Goal: Task Accomplishment & Management: Use online tool/utility

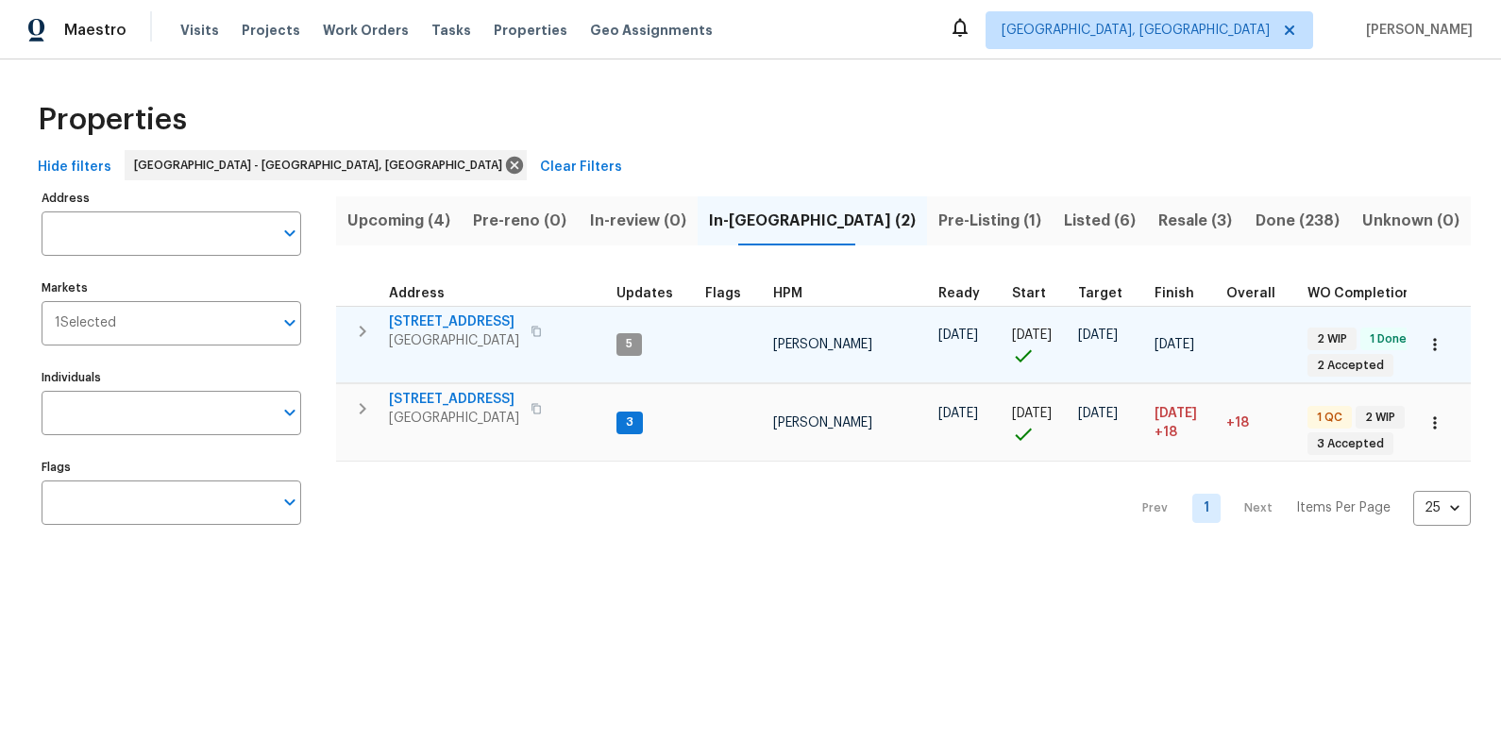
click at [447, 318] on span "7517 Barnbrook Ln" at bounding box center [454, 321] width 130 height 19
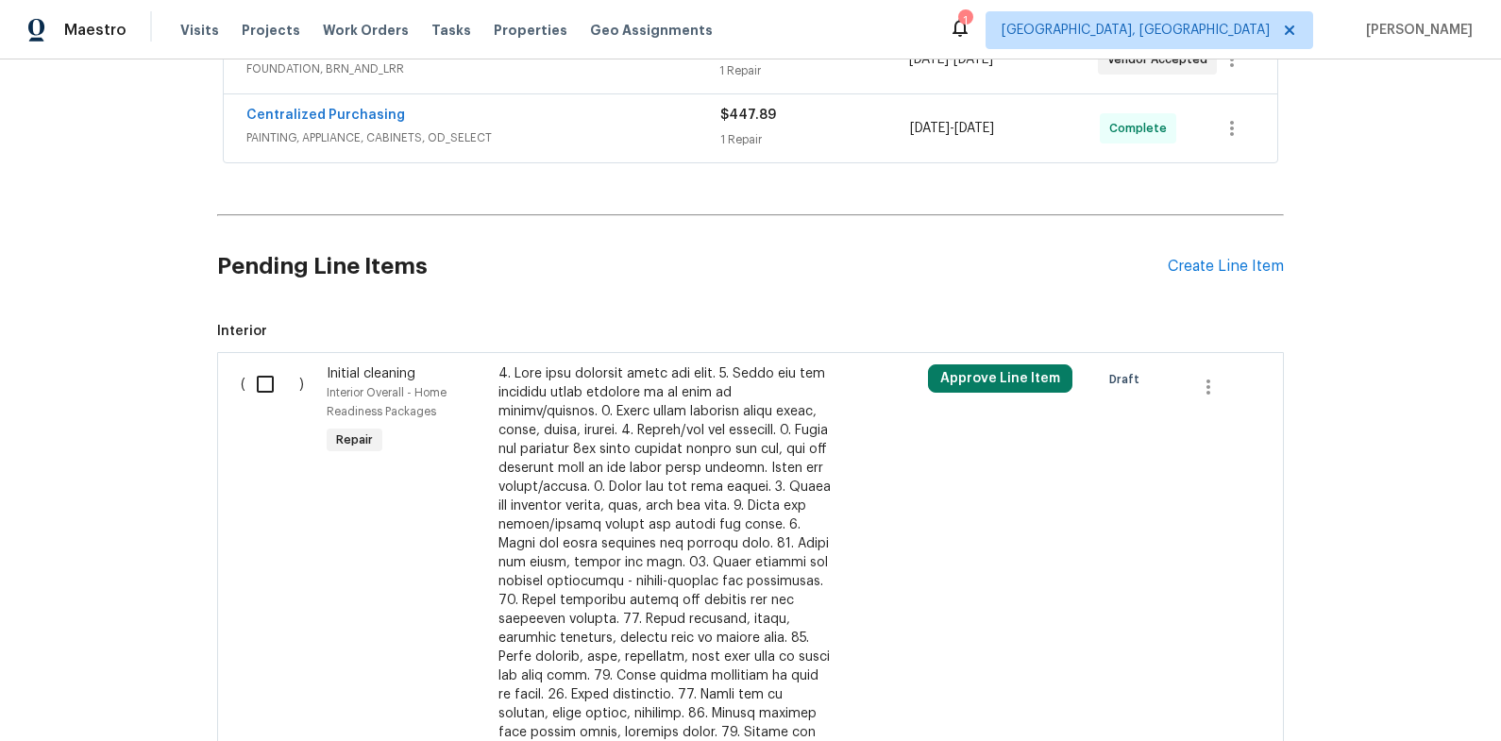
scroll to position [607, 0]
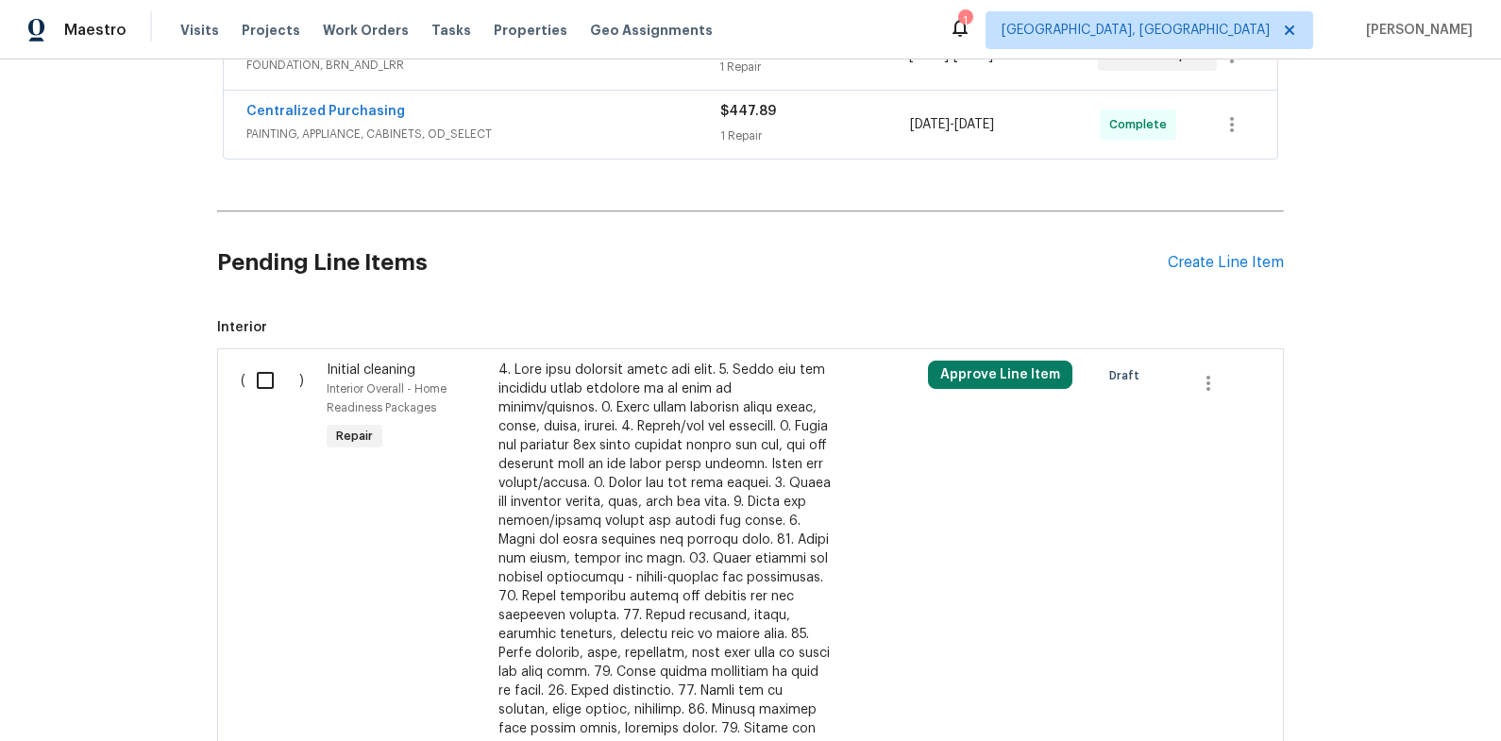
click at [265, 380] on input "checkbox" at bounding box center [272, 381] width 54 height 40
checkbox input "true"
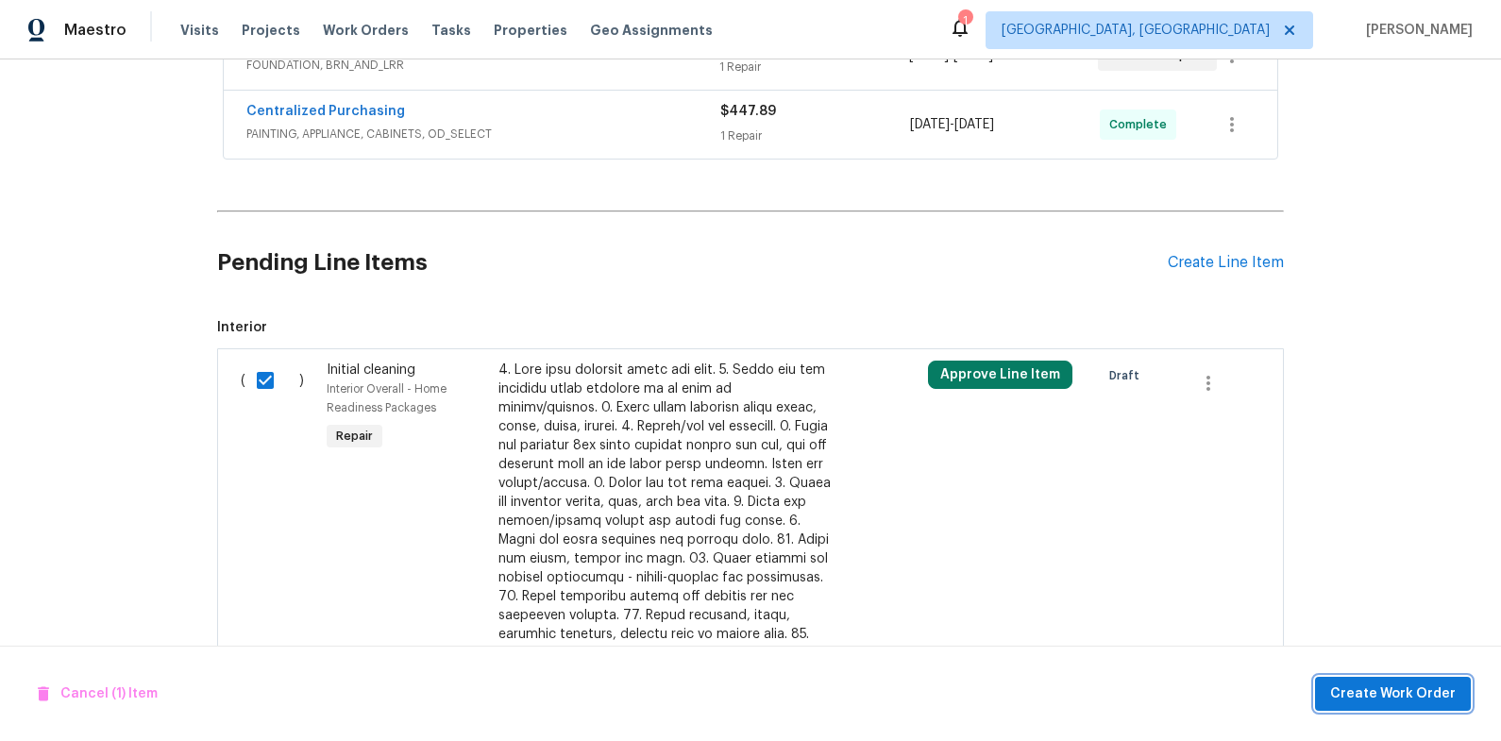
click at [1429, 698] on span "Create Work Order" at bounding box center [1393, 694] width 126 height 24
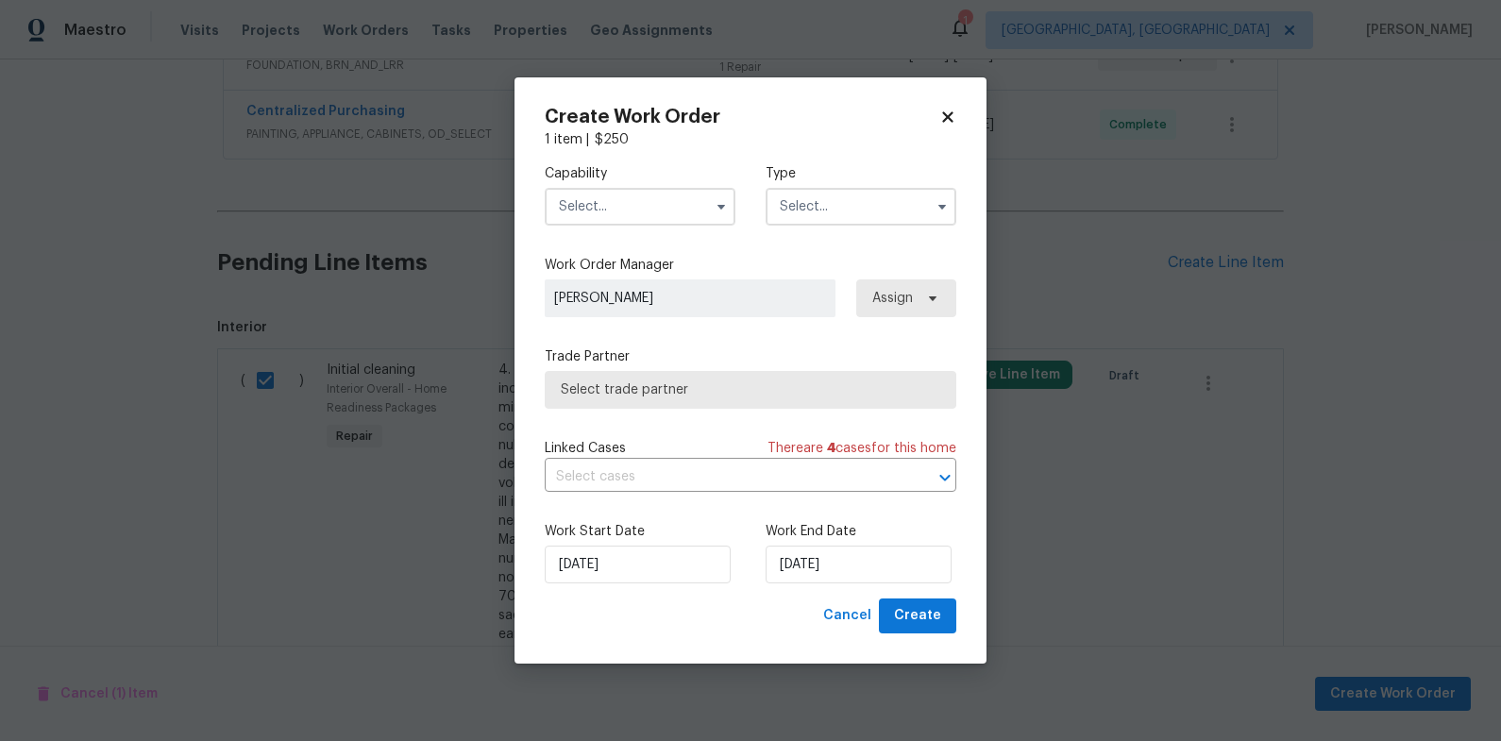
click at [662, 199] on input "text" at bounding box center [640, 207] width 191 height 38
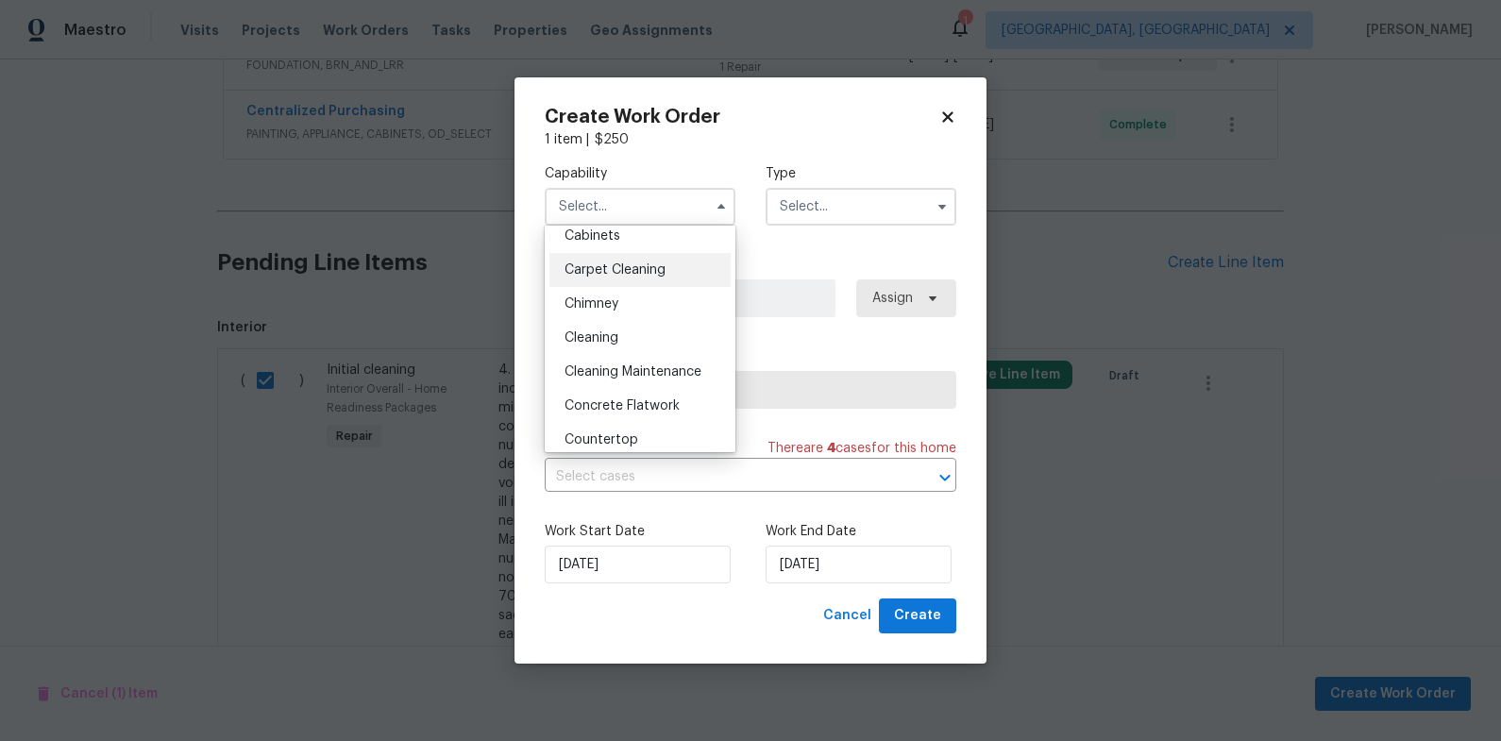
scroll to position [150, 0]
click at [646, 360] on div "Cleaning" at bounding box center [639, 369] width 181 height 34
type input "Cleaning"
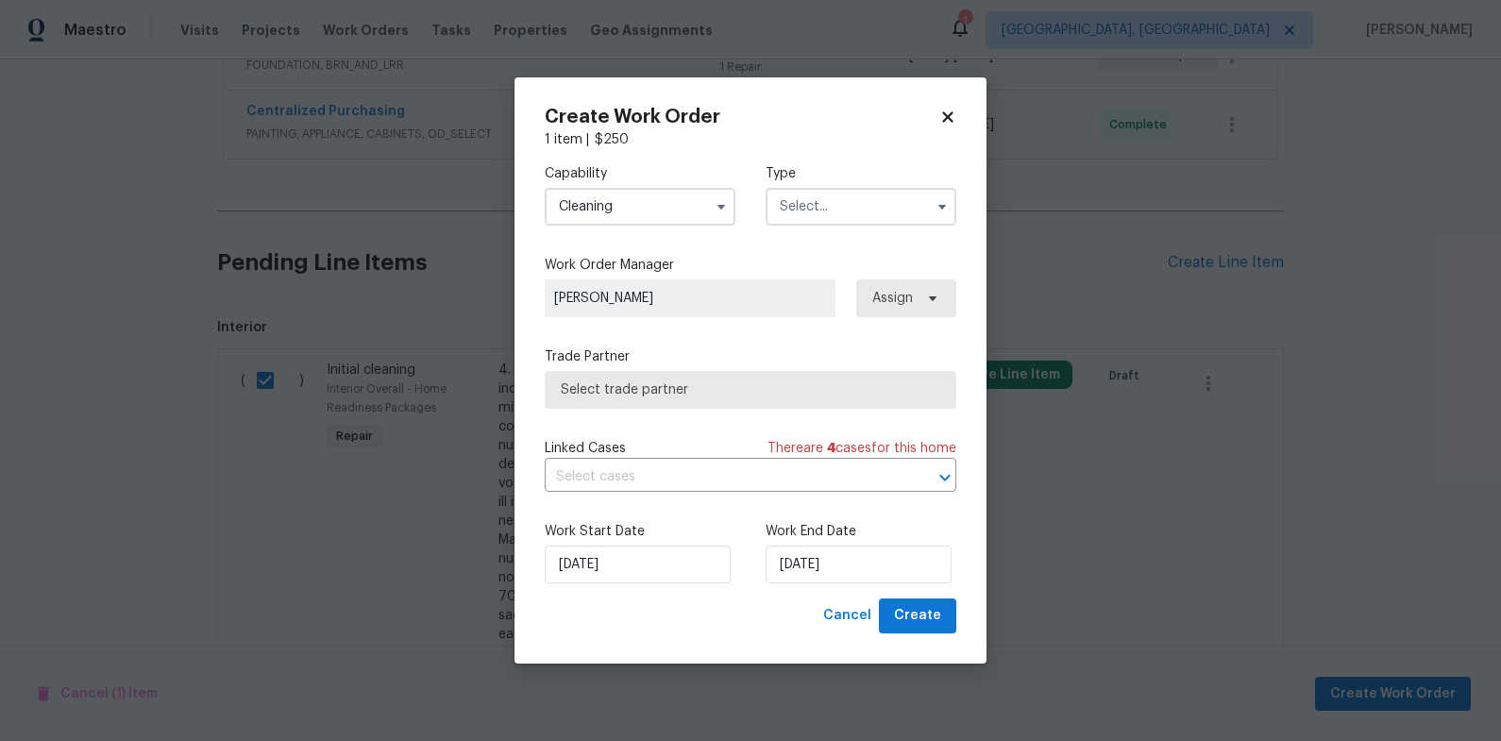
click at [899, 197] on input "text" at bounding box center [860, 207] width 191 height 38
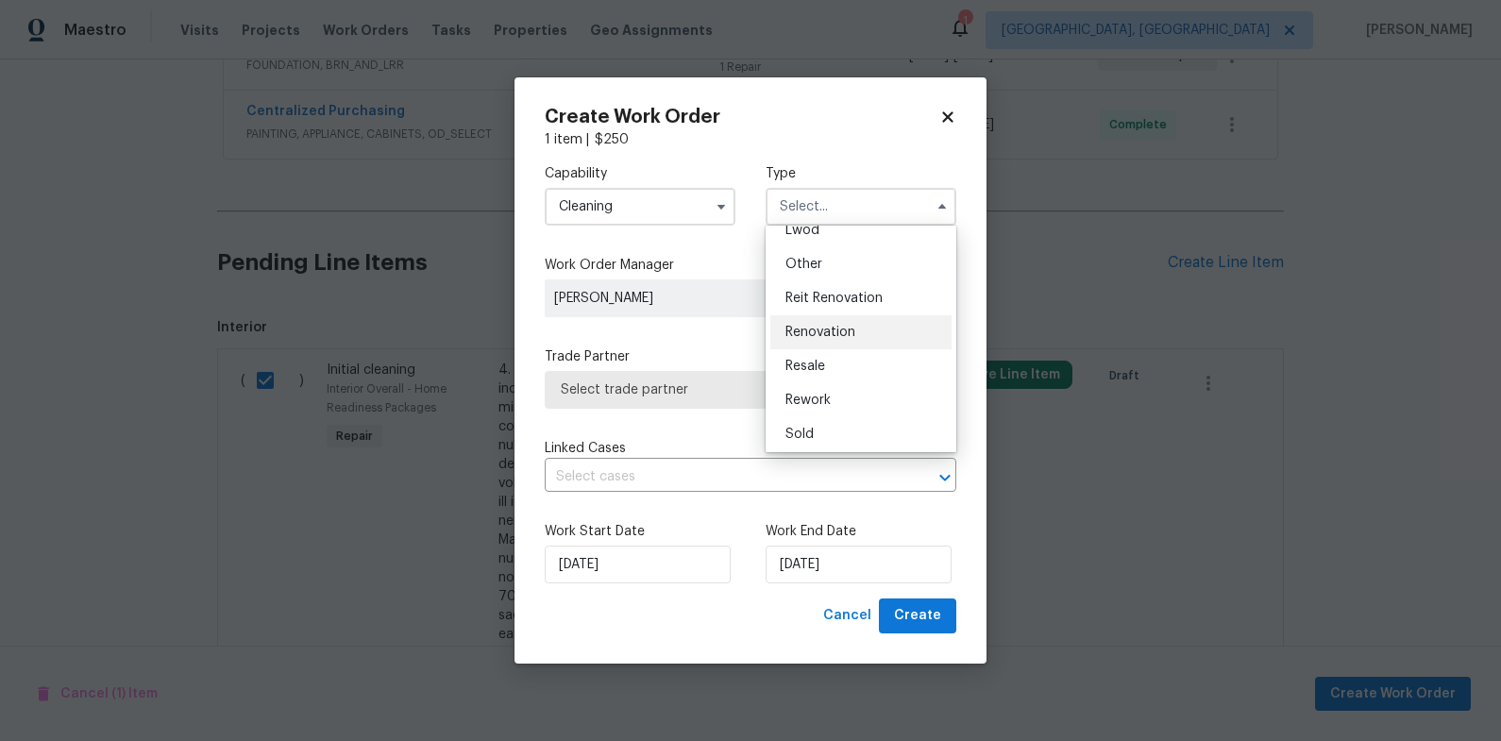
scroll to position [225, 0]
click at [886, 324] on div "Renovation" at bounding box center [860, 328] width 181 height 34
type input "Renovation"
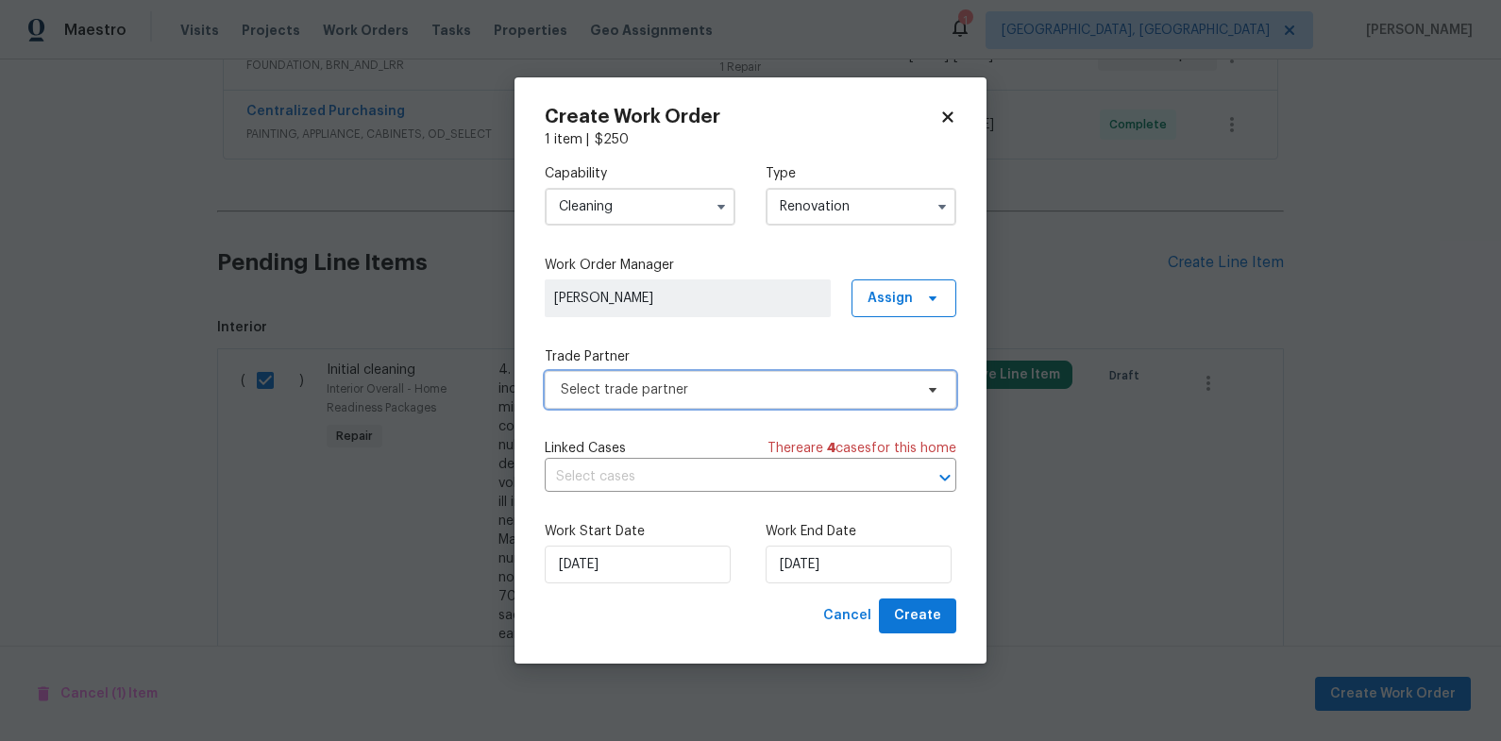
click at [812, 390] on span "Select trade partner" at bounding box center [737, 389] width 352 height 19
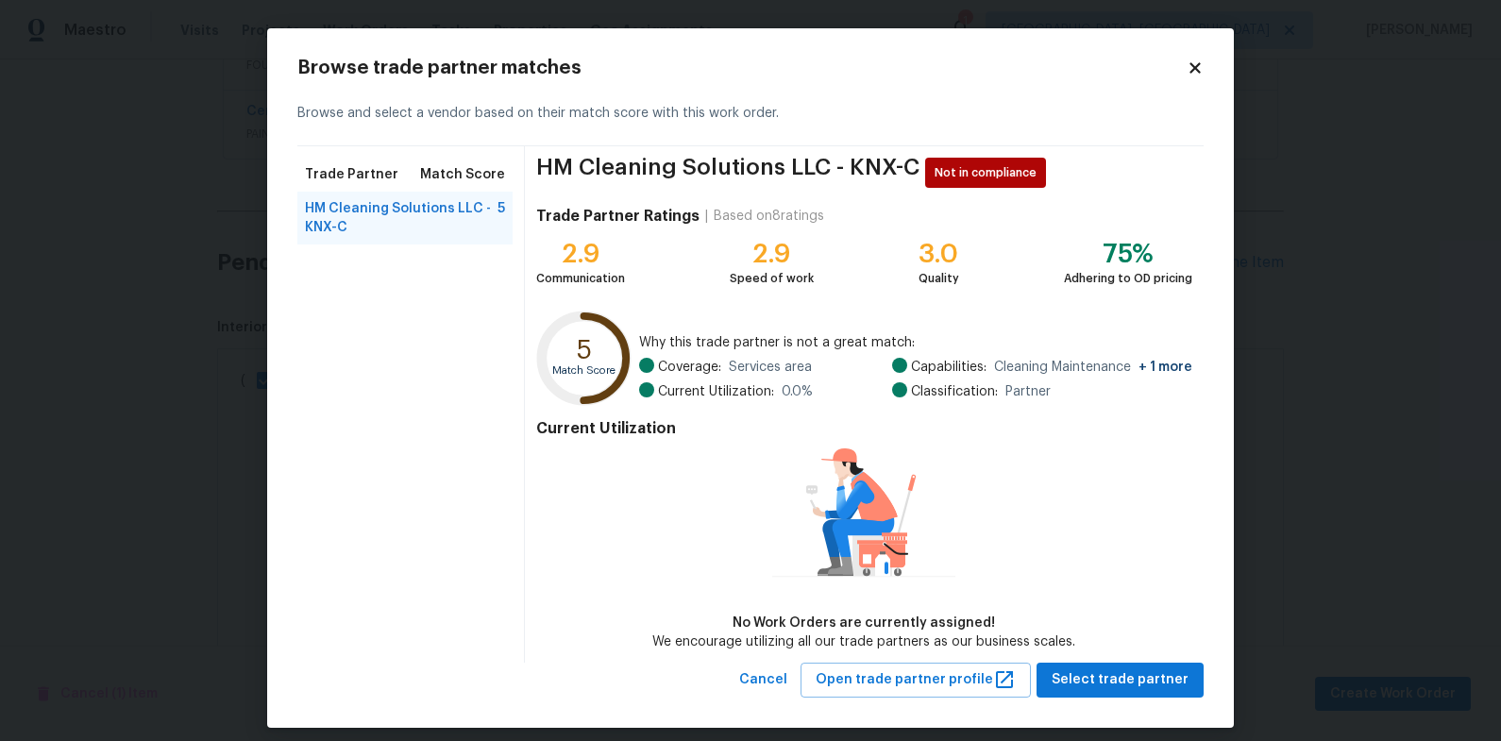
click at [1196, 59] on icon at bounding box center [1194, 67] width 17 height 17
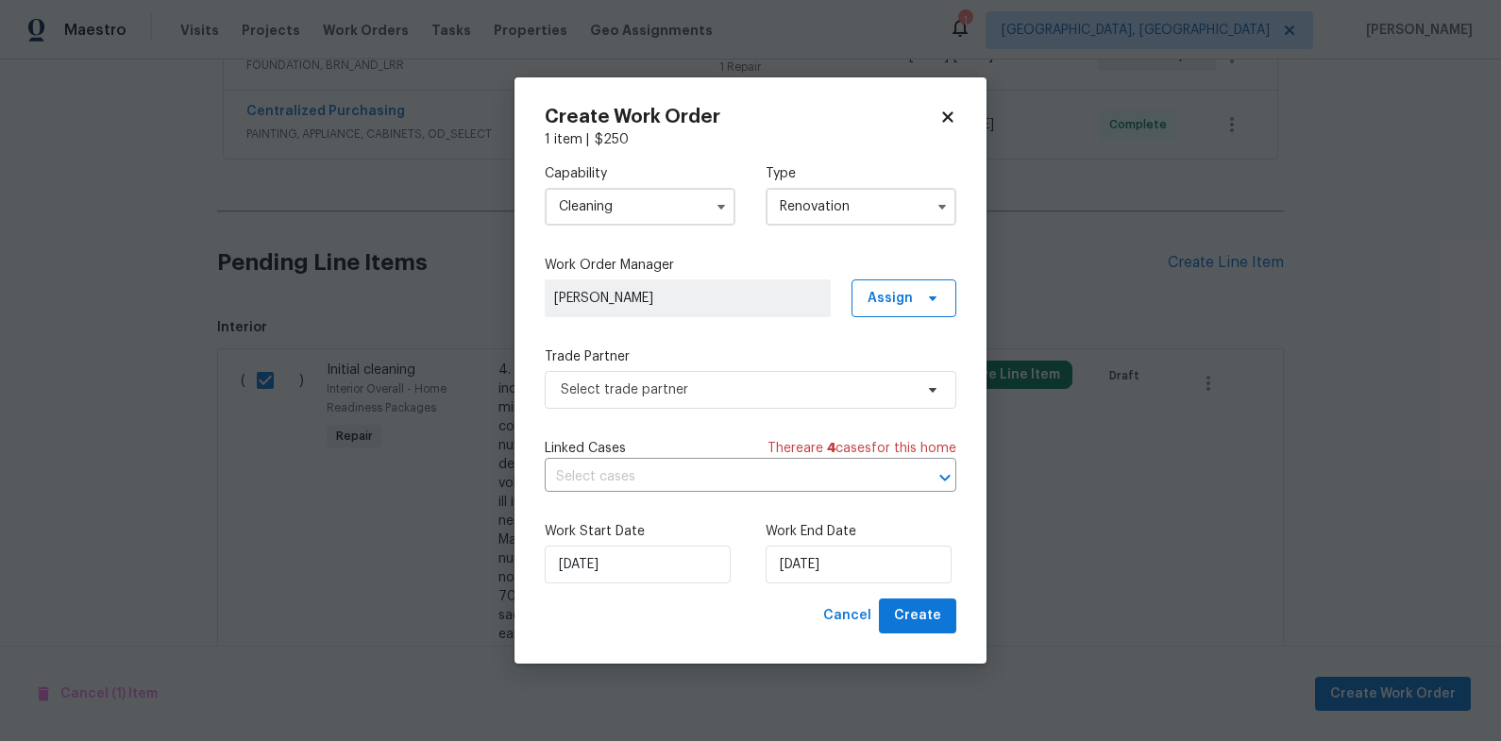
checkbox input "false"
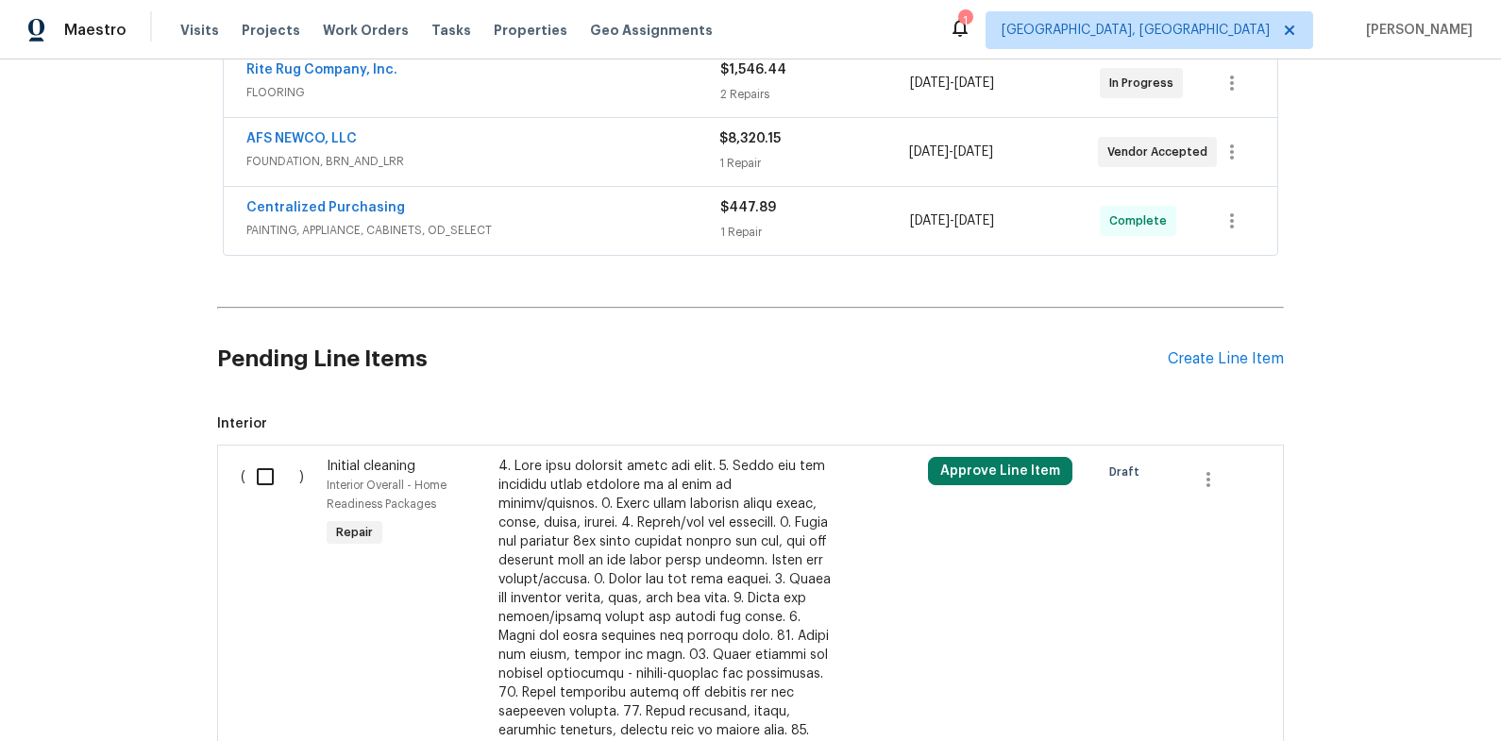
scroll to position [500, 0]
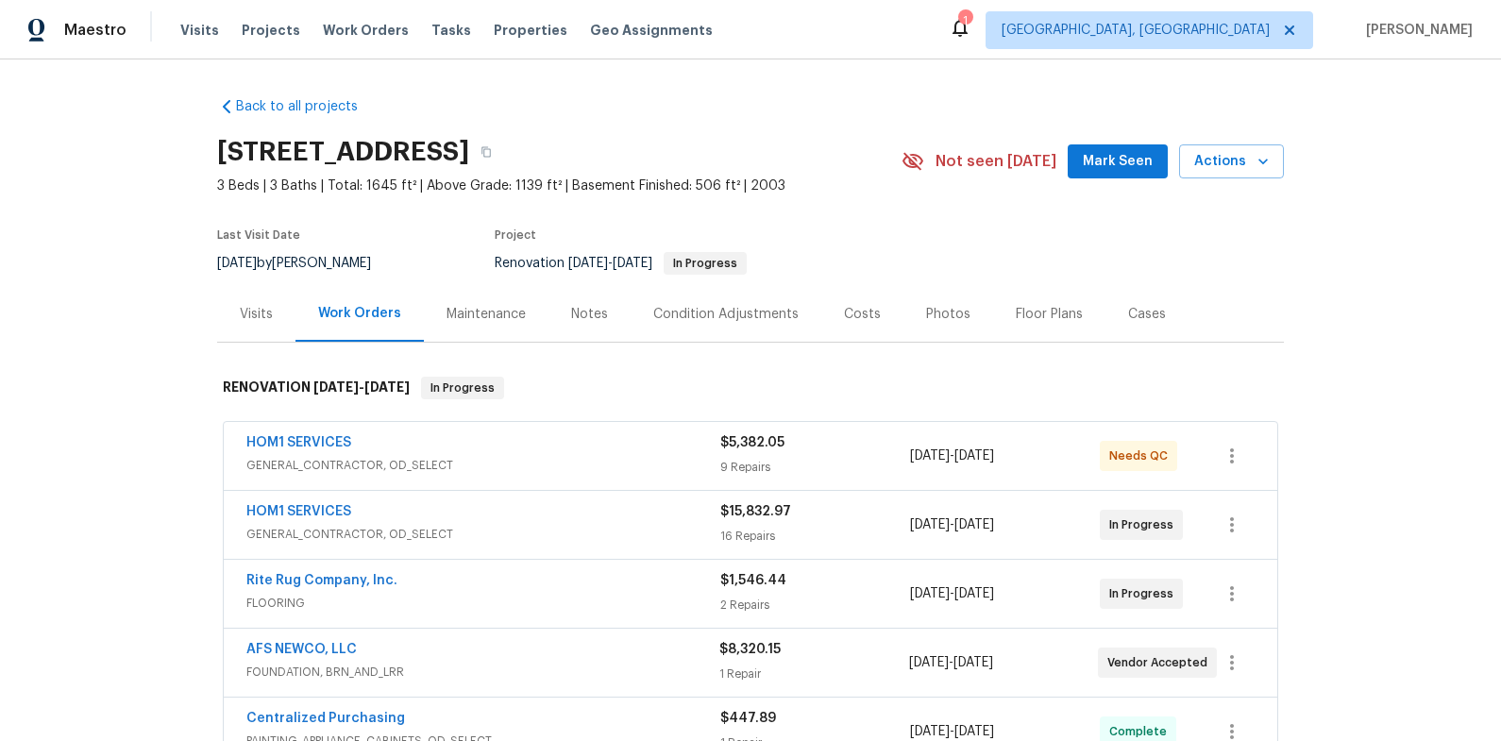
click at [971, 25] on div "1" at bounding box center [964, 20] width 13 height 19
click at [636, 439] on div "HOM1 SERVICES" at bounding box center [483, 444] width 474 height 23
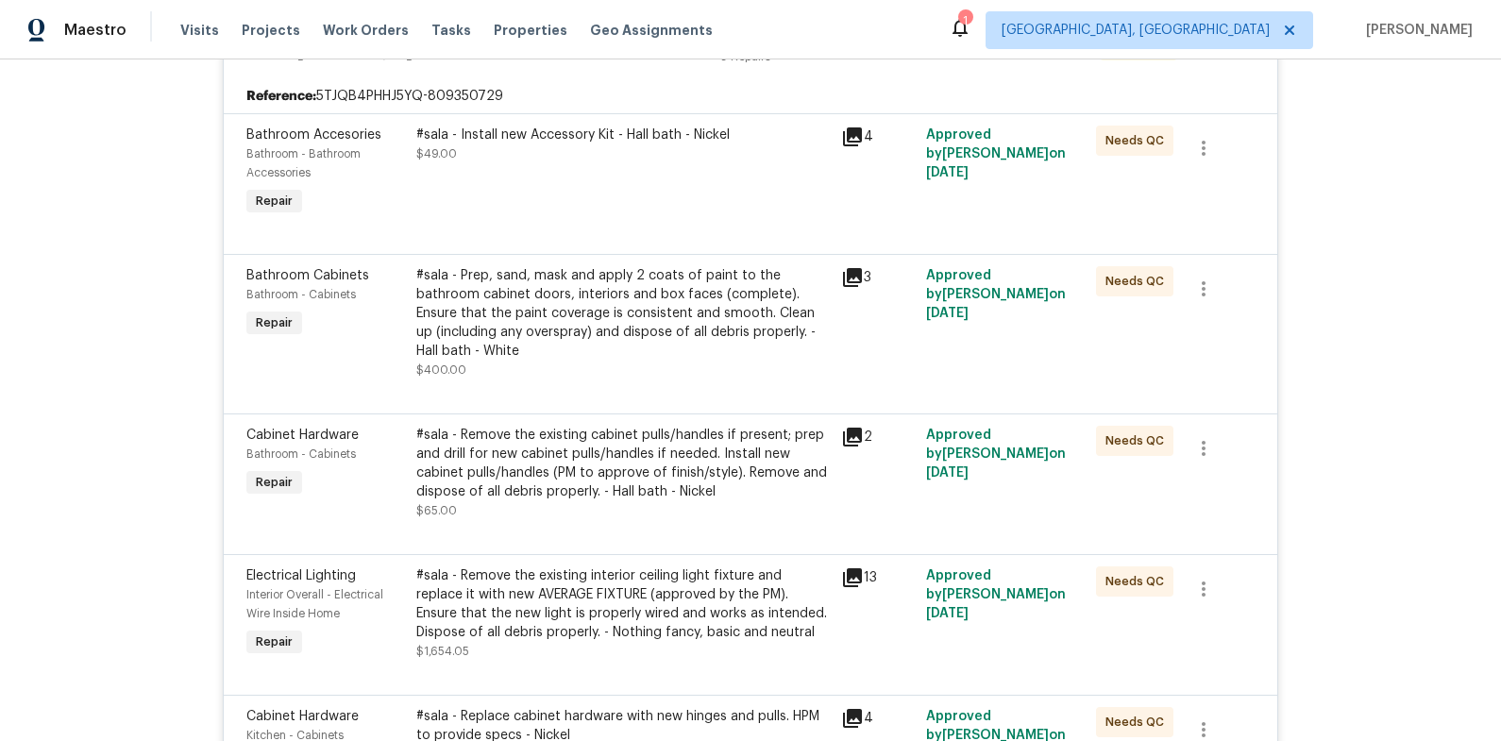
scroll to position [440, 0]
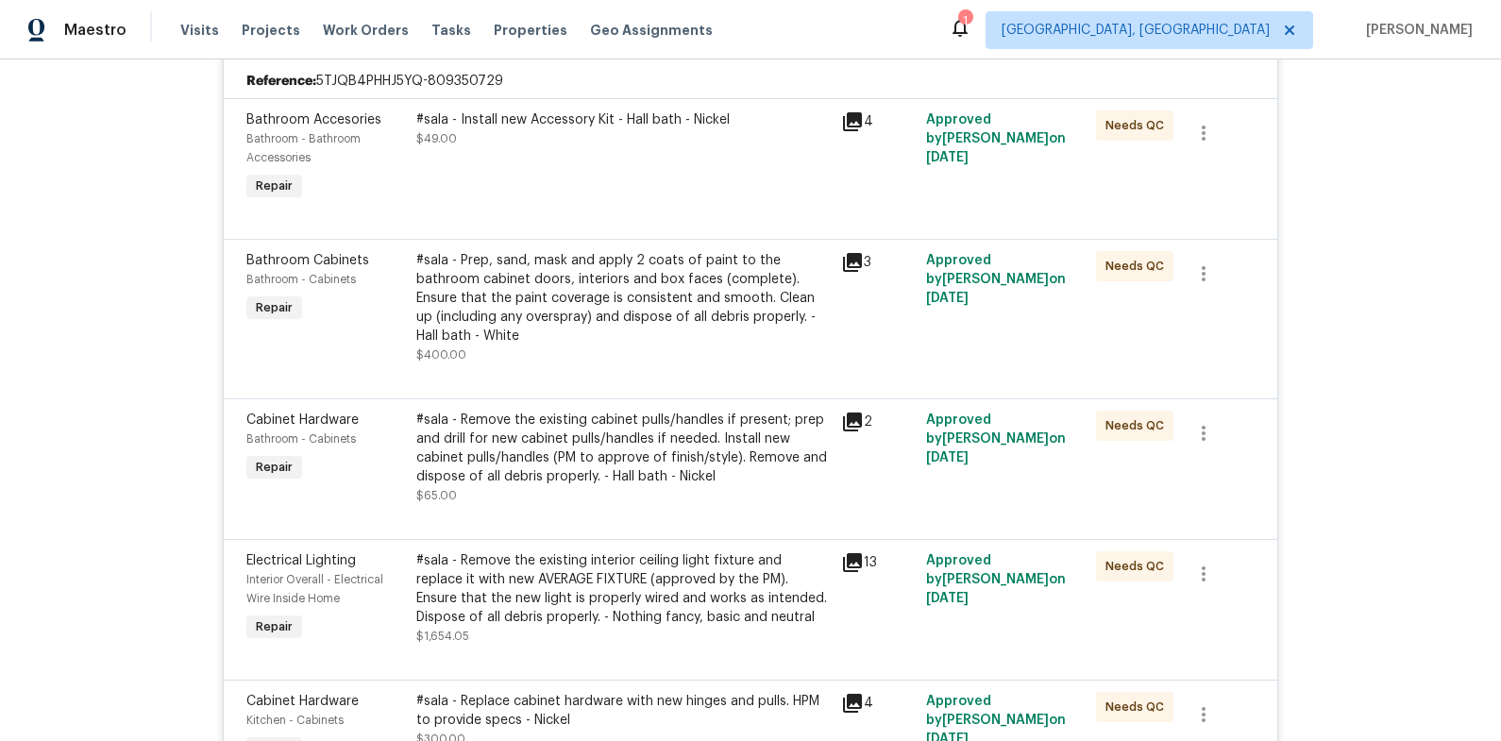
click at [582, 179] on div "#sala - Install new Accessory Kit - Hall bath - Nickel $49.00" at bounding box center [623, 158] width 425 height 106
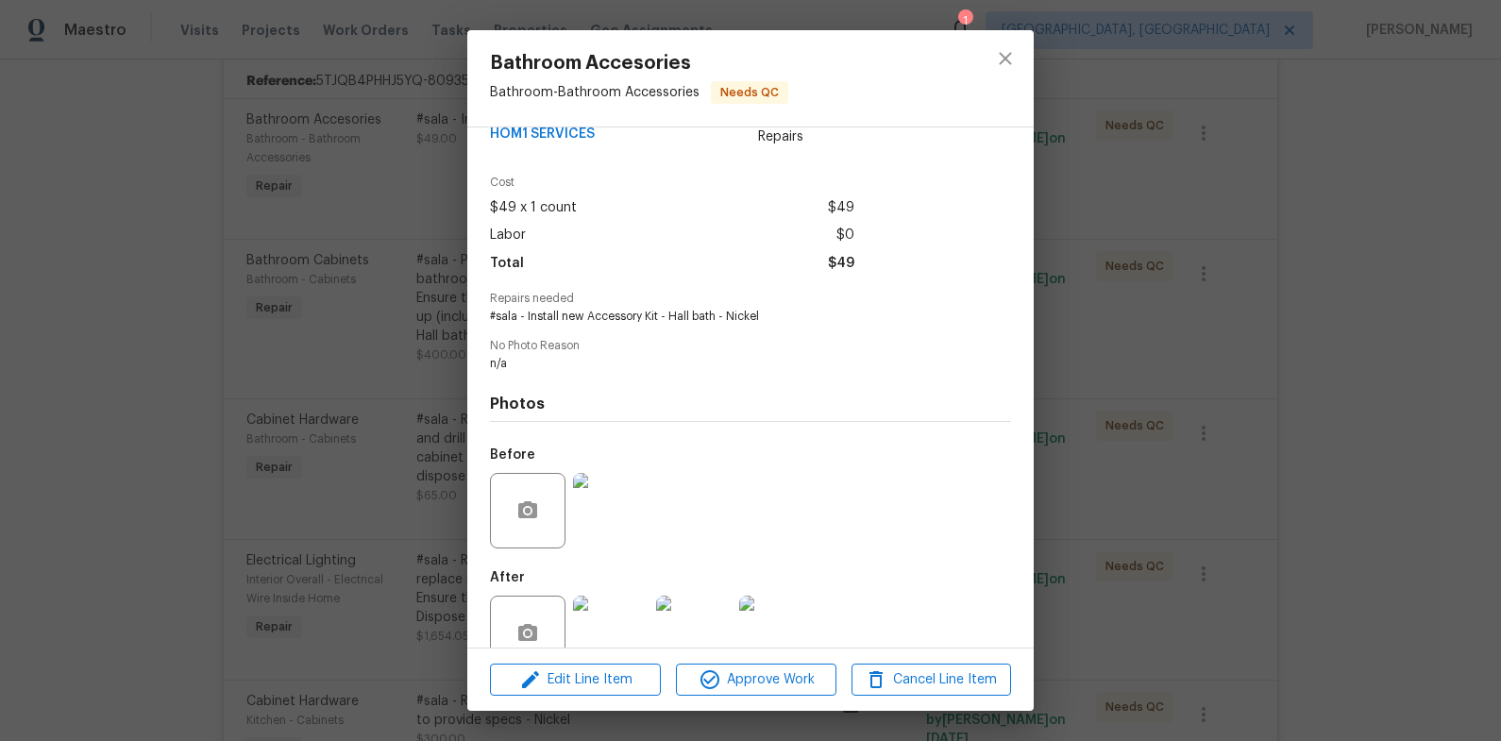
scroll to position [81, 0]
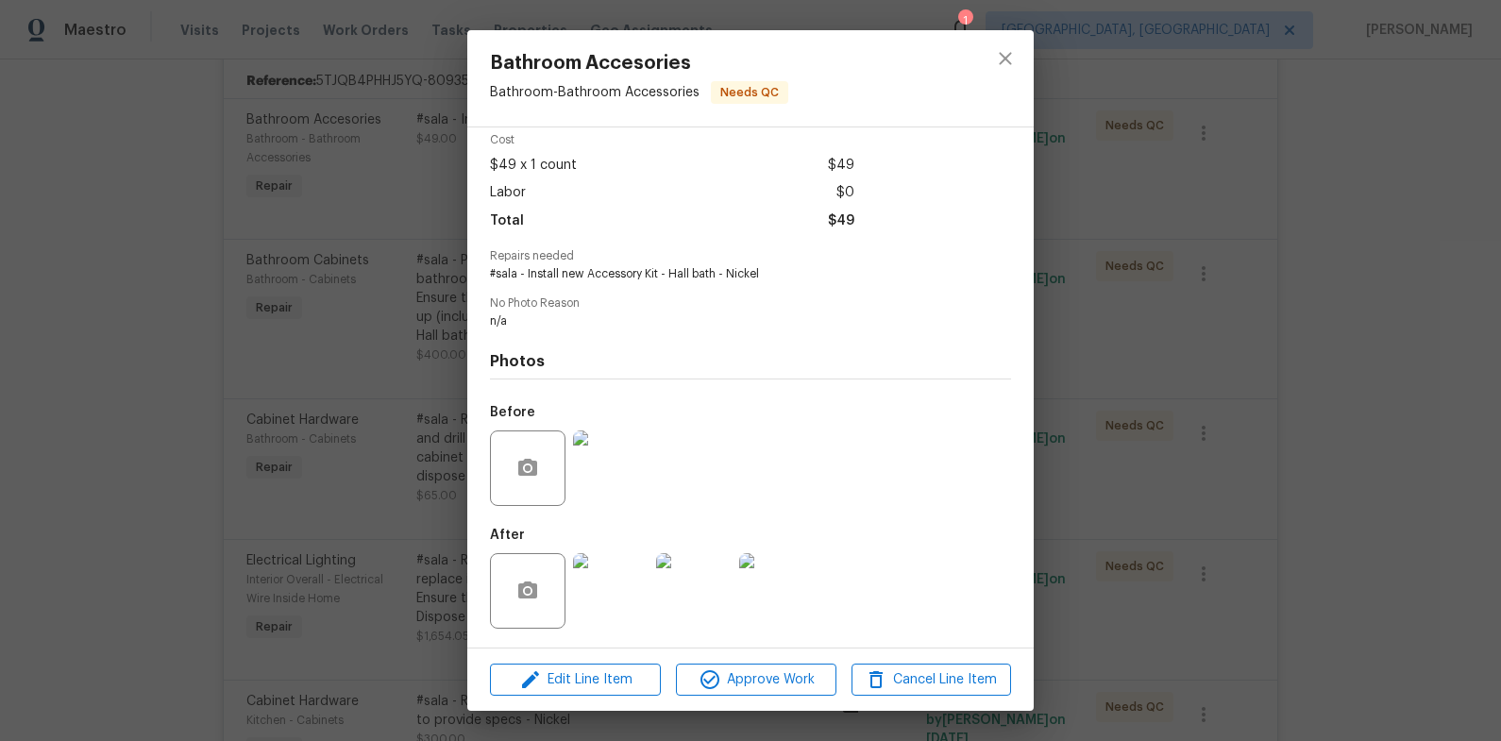
click at [603, 575] on img at bounding box center [611, 591] width 76 height 76
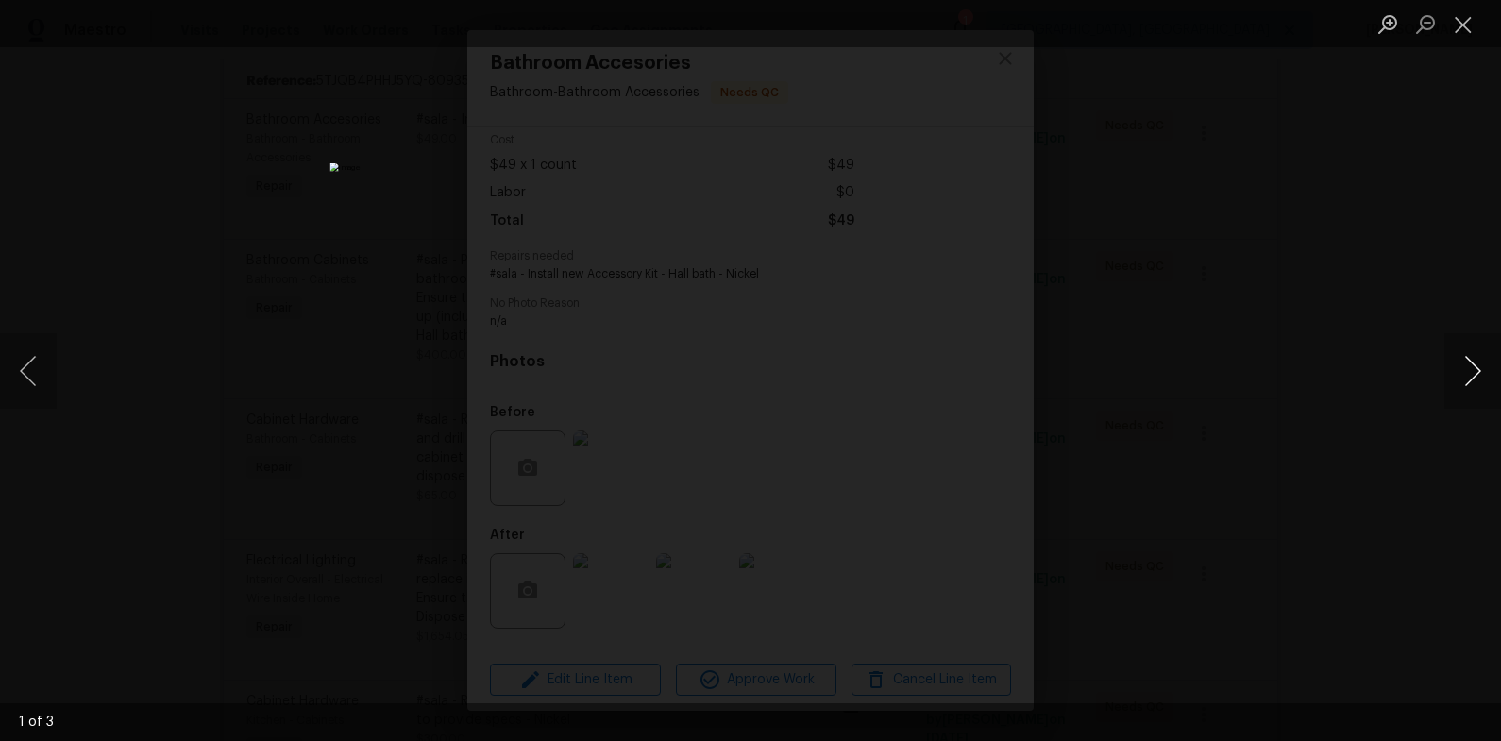
click at [1471, 352] on button "Next image" at bounding box center [1472, 371] width 57 height 76
click at [1244, 346] on div "Lightbox" at bounding box center [750, 370] width 1501 height 741
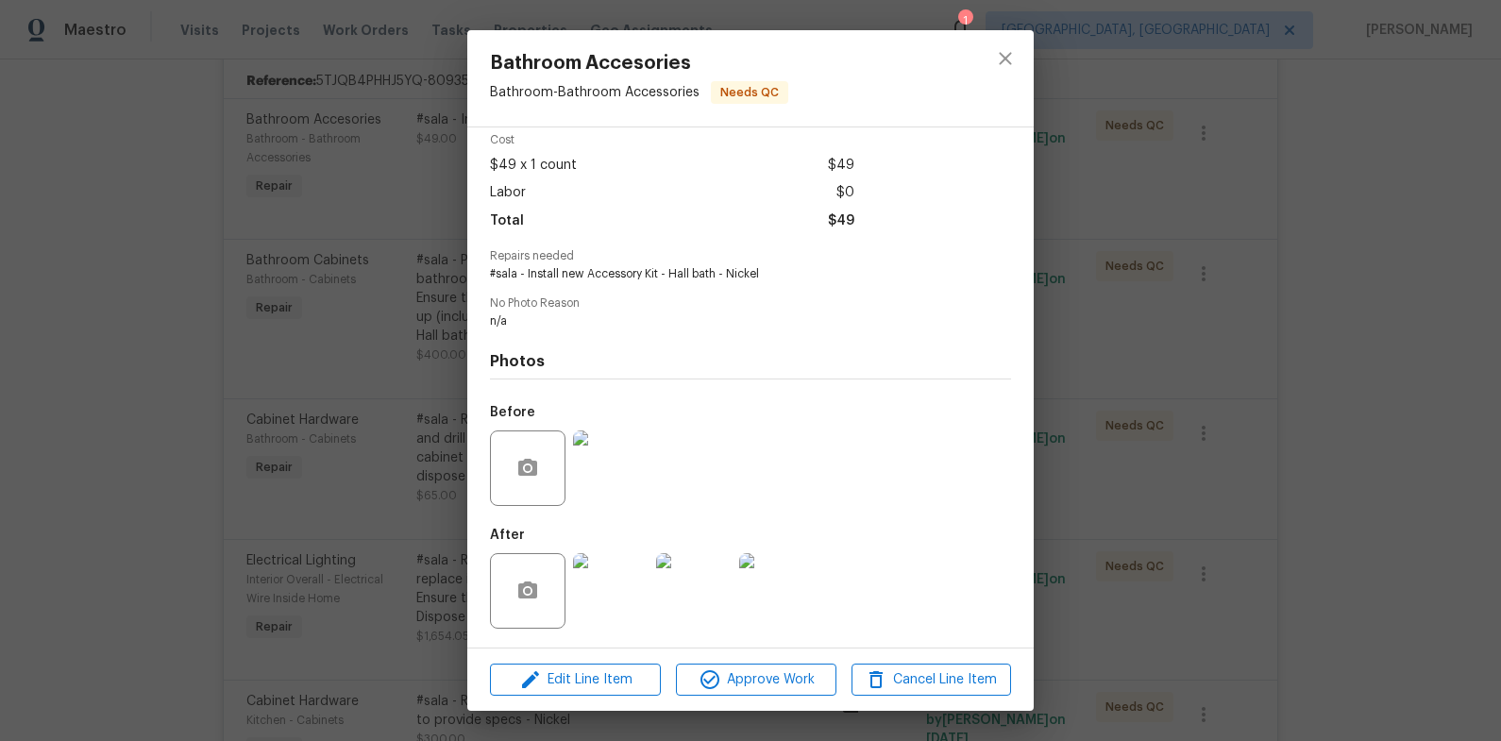
click at [1244, 346] on div "Bathroom Accesories Bathroom - Bathroom Accessories Needs QC Vendor HOM1 SERVIC…" at bounding box center [750, 370] width 1501 height 741
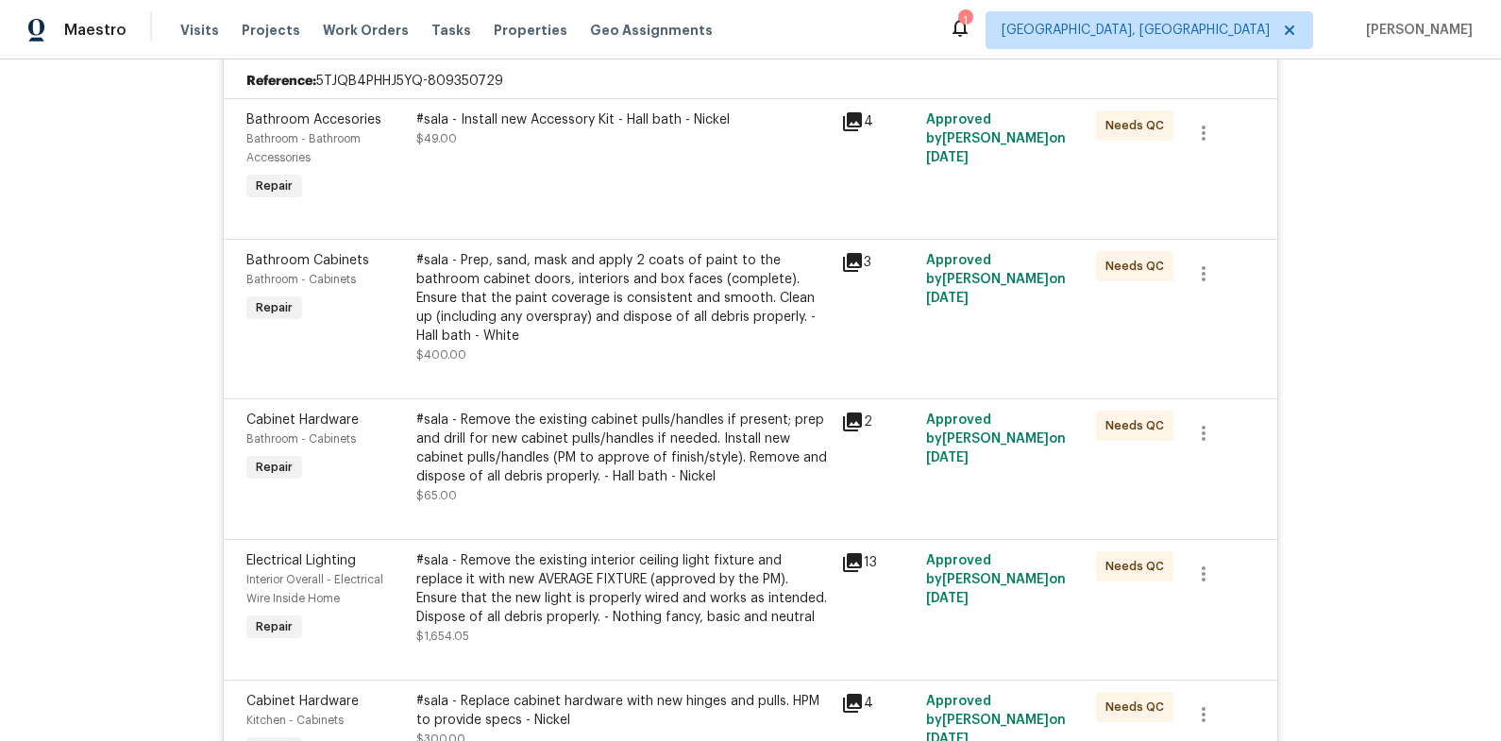
click at [651, 463] on div "#sala - Remove the existing cabinet pulls/handles if present; prep and drill fo…" at bounding box center [622, 449] width 413 height 76
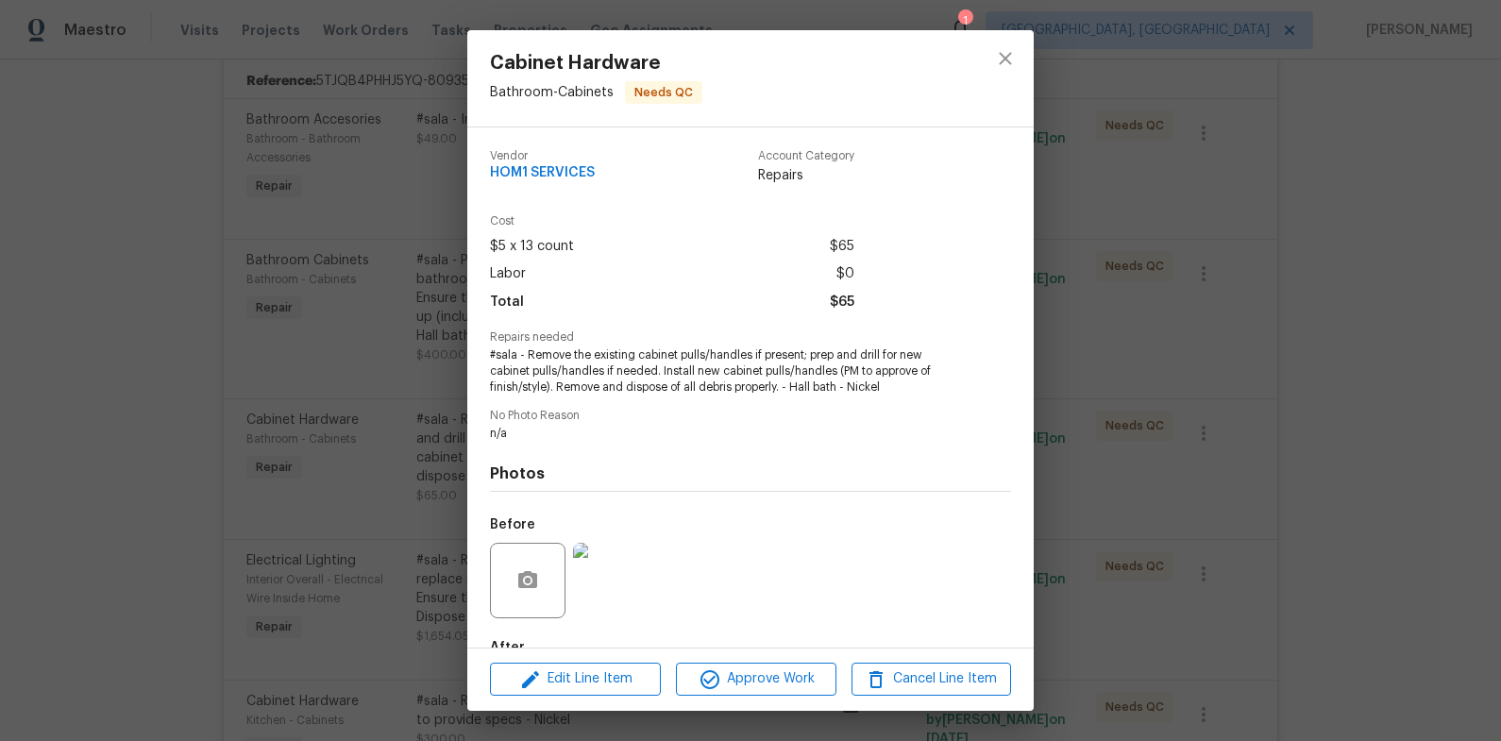
scroll to position [112, 0]
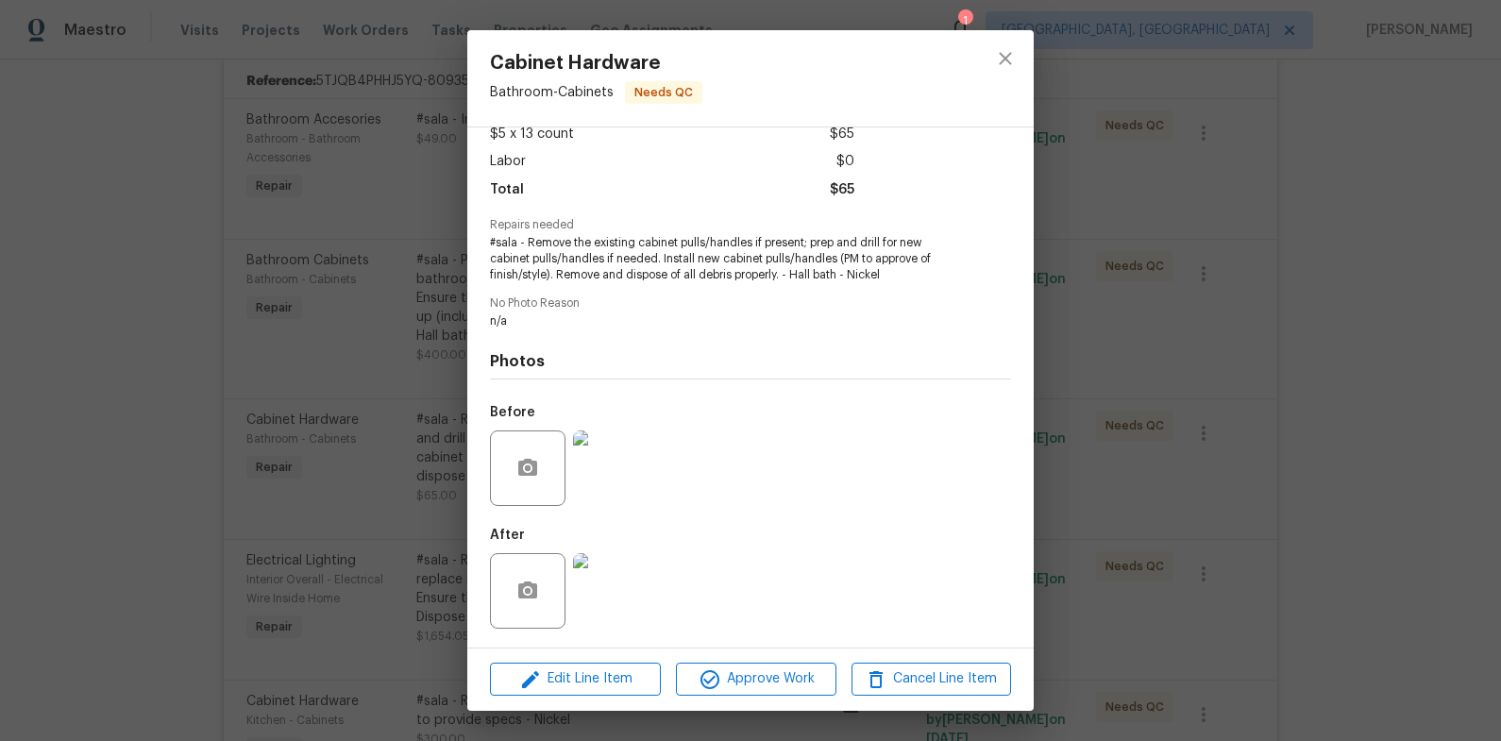
click at [632, 566] on img at bounding box center [611, 591] width 76 height 76
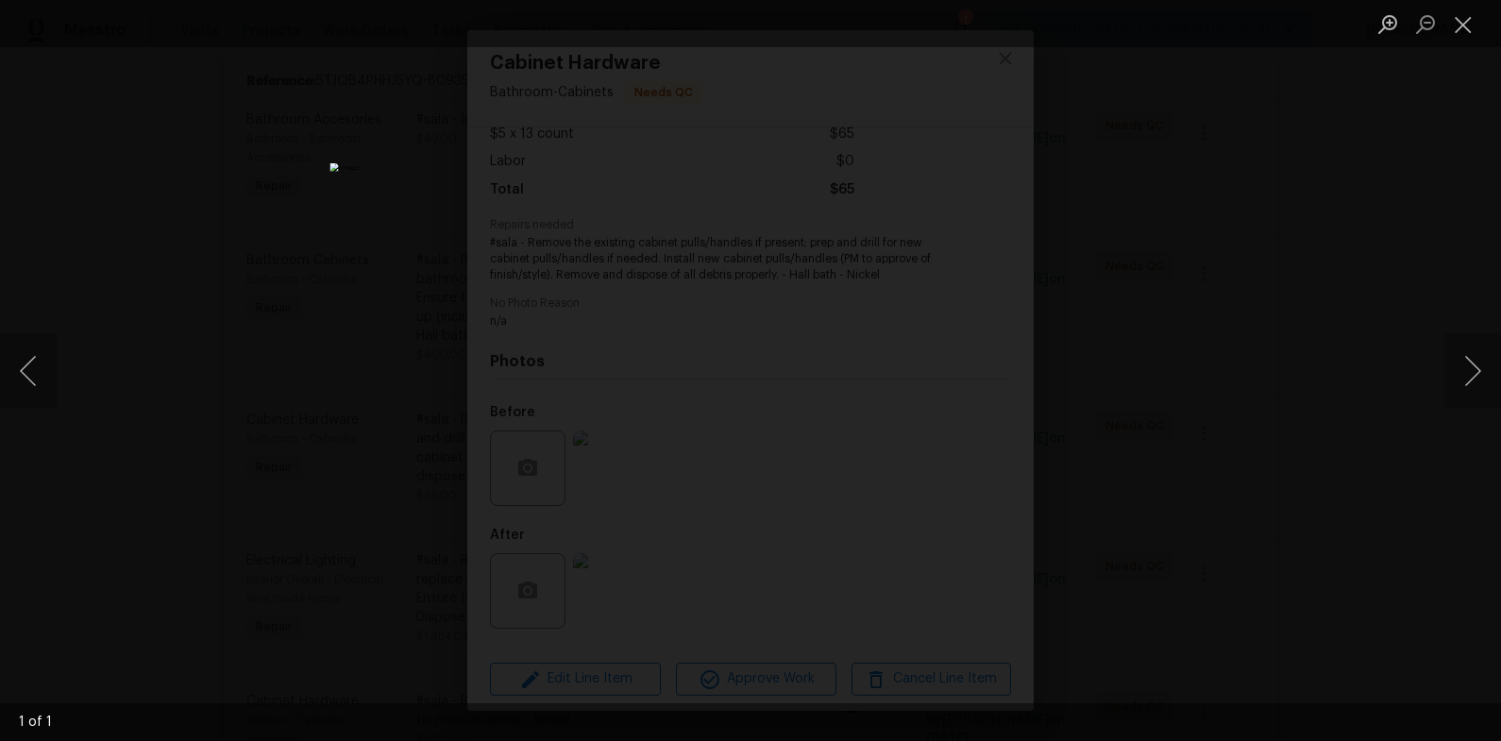
click at [1251, 516] on div "Lightbox" at bounding box center [750, 370] width 1501 height 741
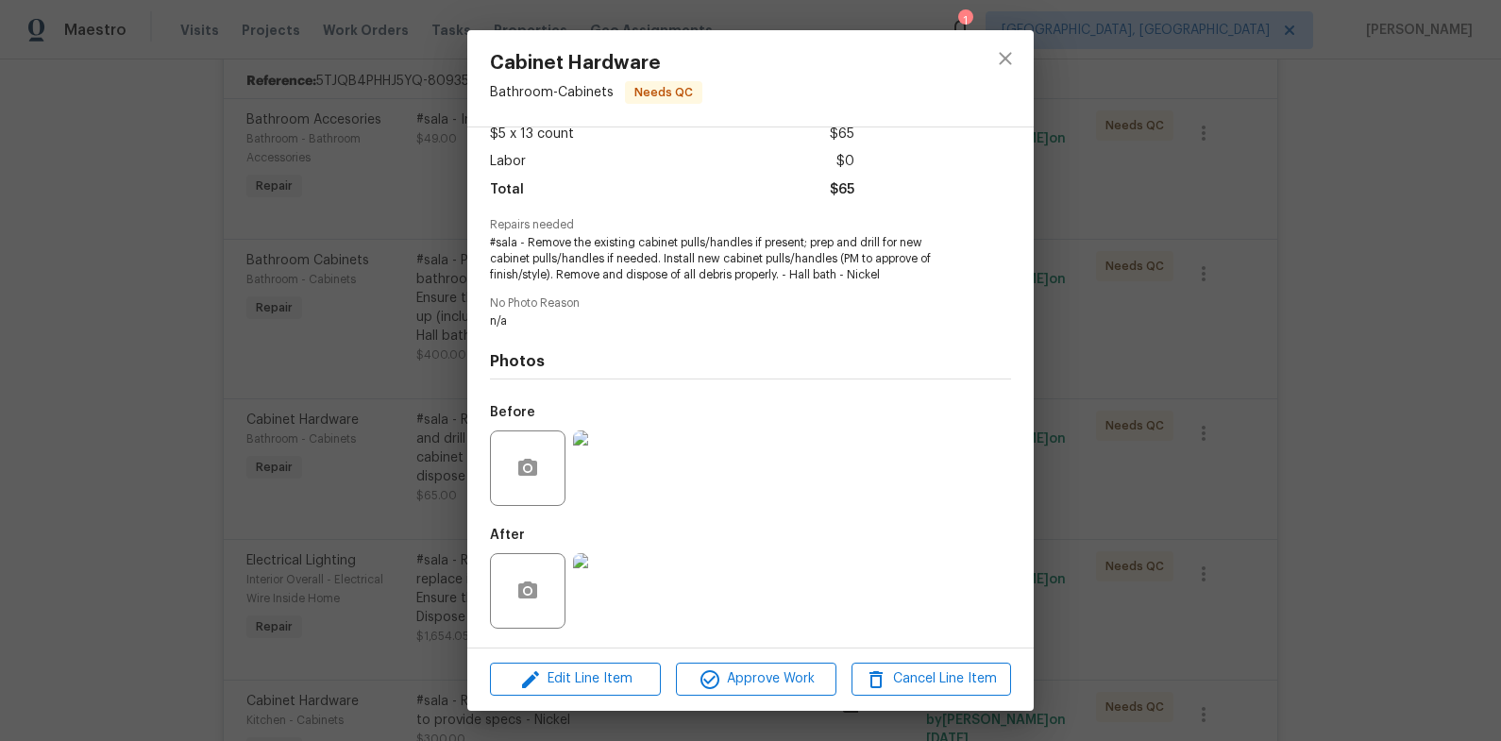
click at [1140, 517] on div "Cabinet Hardware Bathroom - Cabinets Needs QC Vendor HOM1 SERVICES Account Cate…" at bounding box center [750, 370] width 1501 height 741
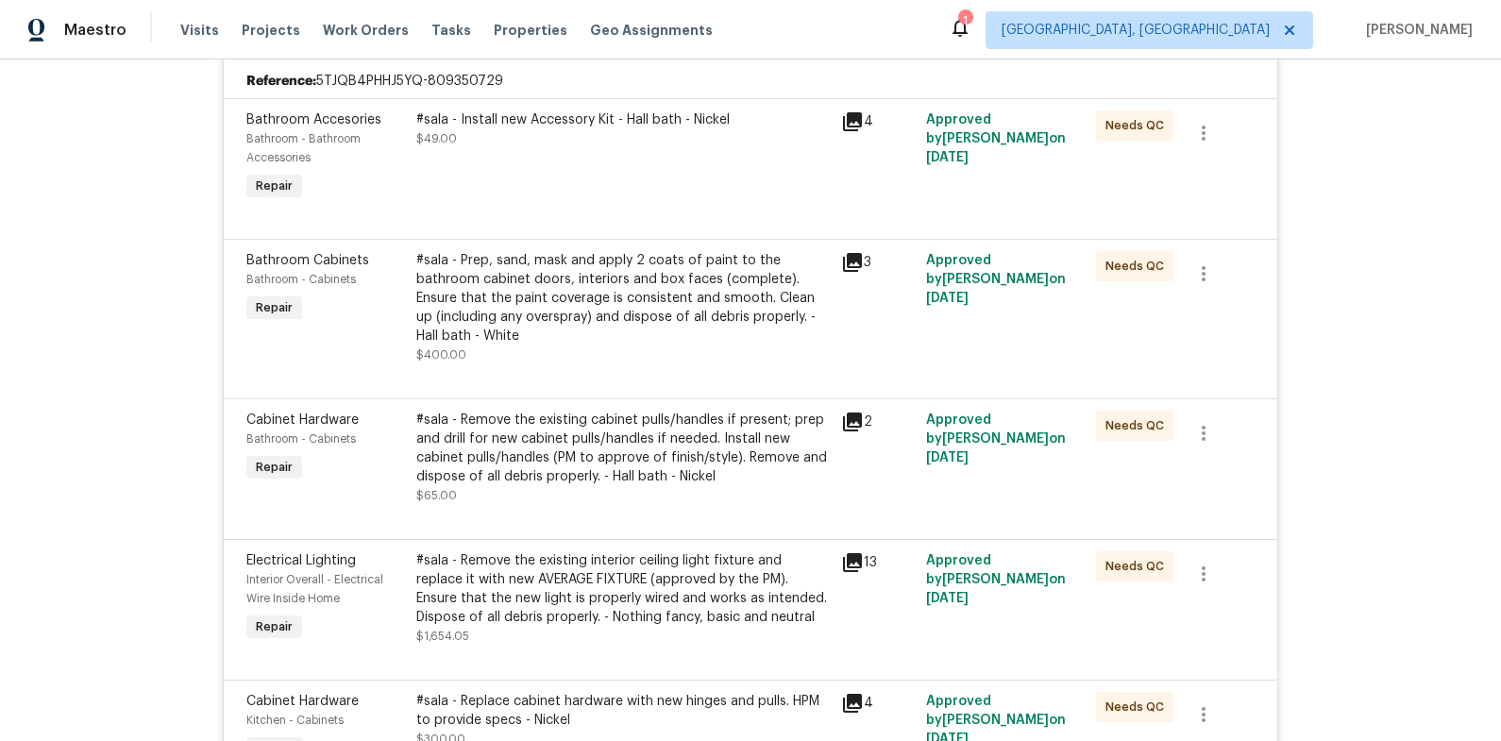
scroll to position [436, 0]
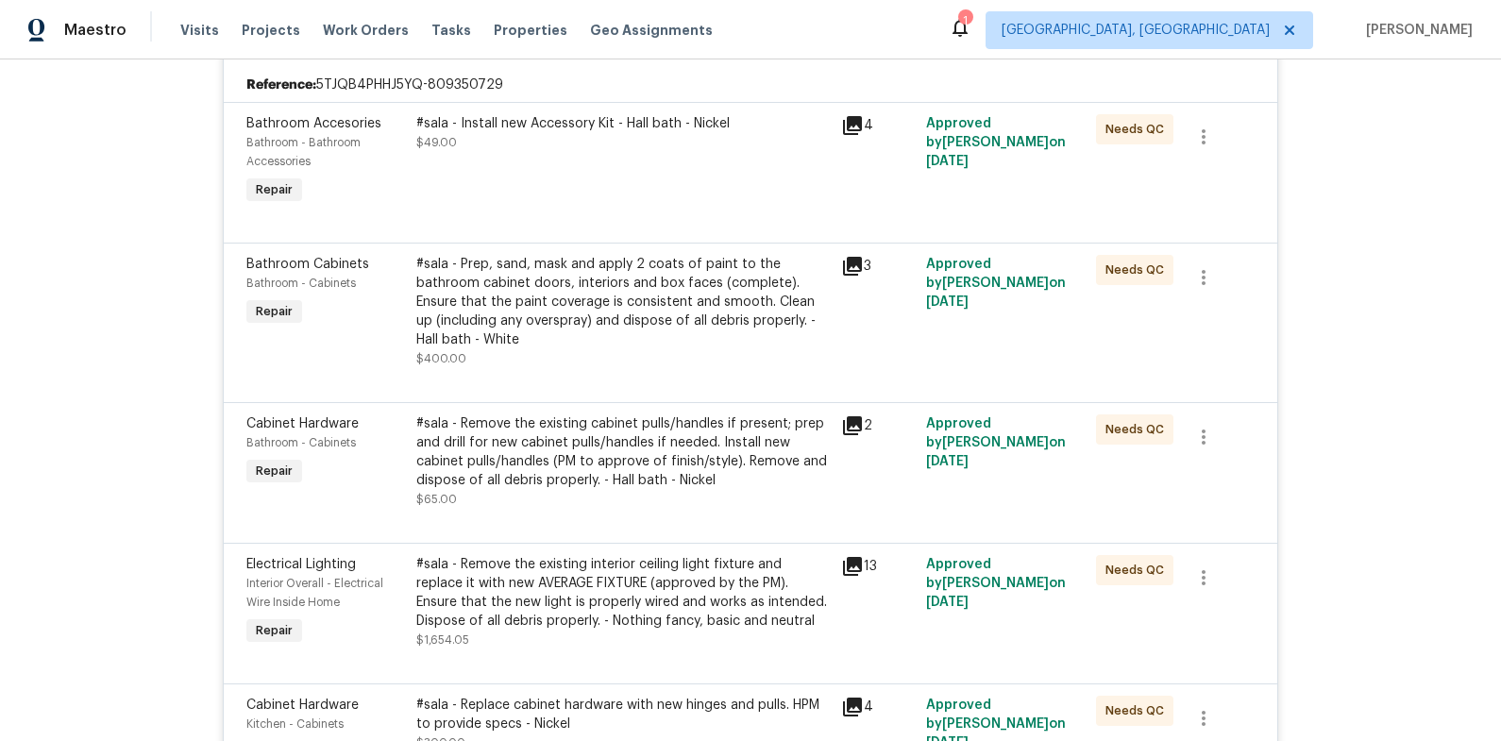
click at [643, 322] on div "#sala - Prep, sand, mask and apply 2 coats of paint to the bathroom cabinet doo…" at bounding box center [622, 302] width 413 height 94
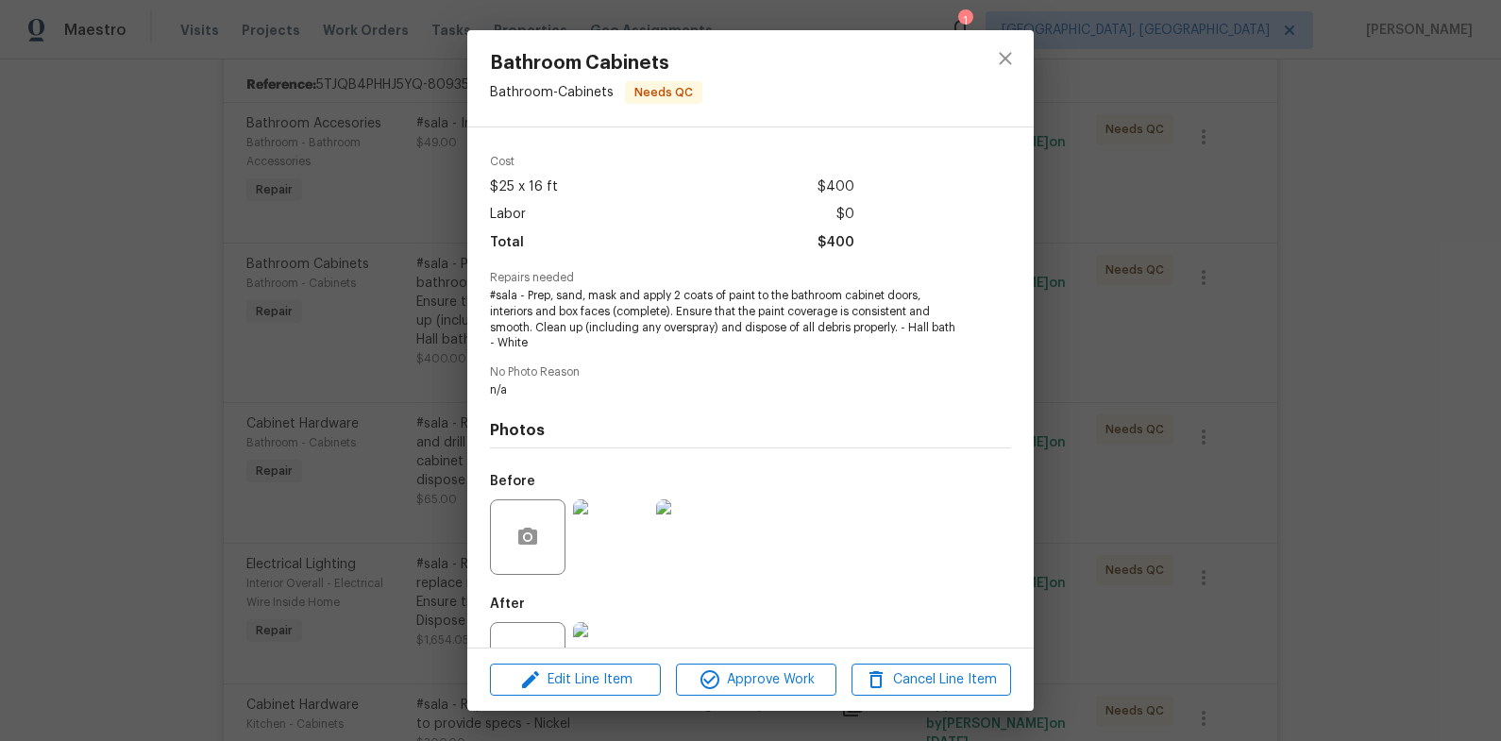
scroll to position [128, 0]
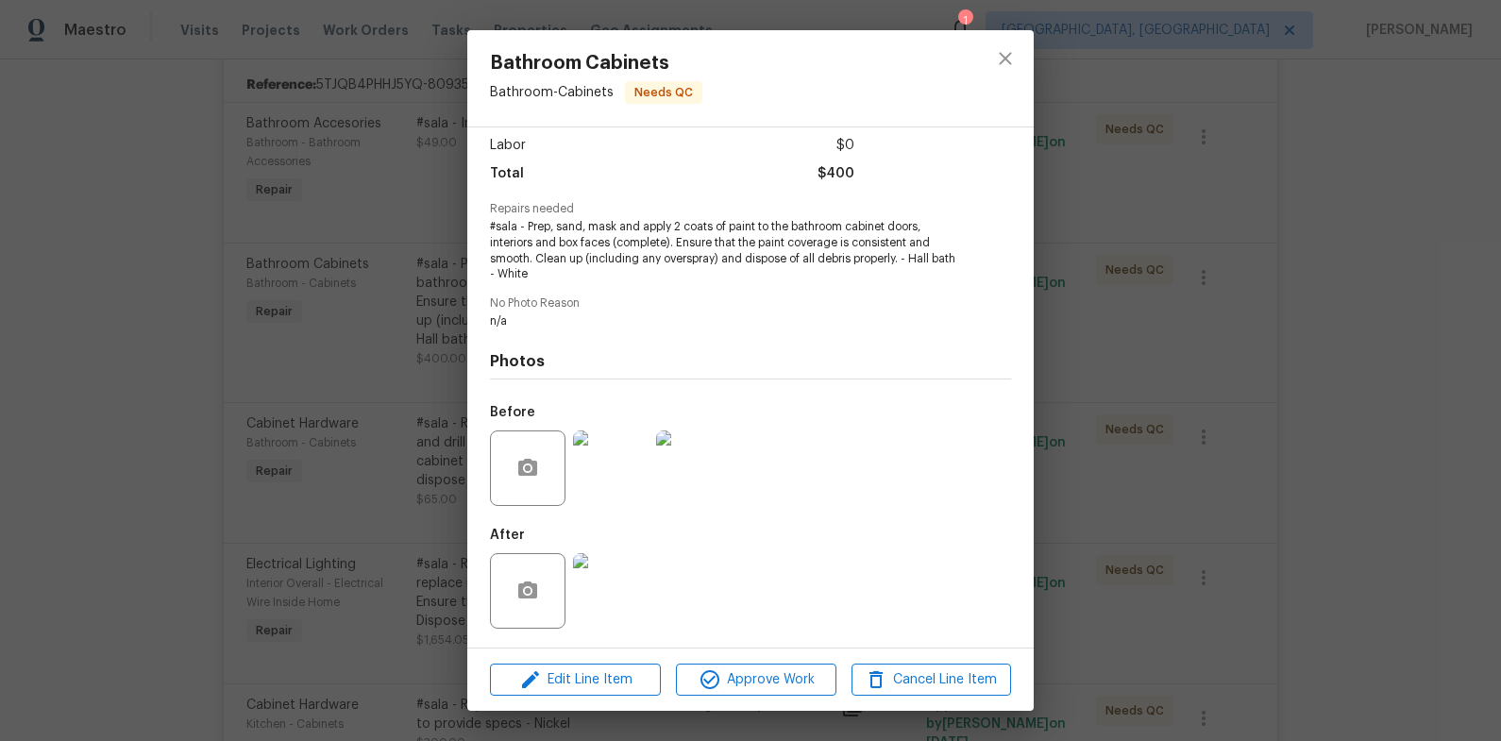
click at [1116, 546] on div "Bathroom Cabinets Bathroom - Cabinets Needs QC Vendor HOM1 SERVICES Account Cat…" at bounding box center [750, 370] width 1501 height 741
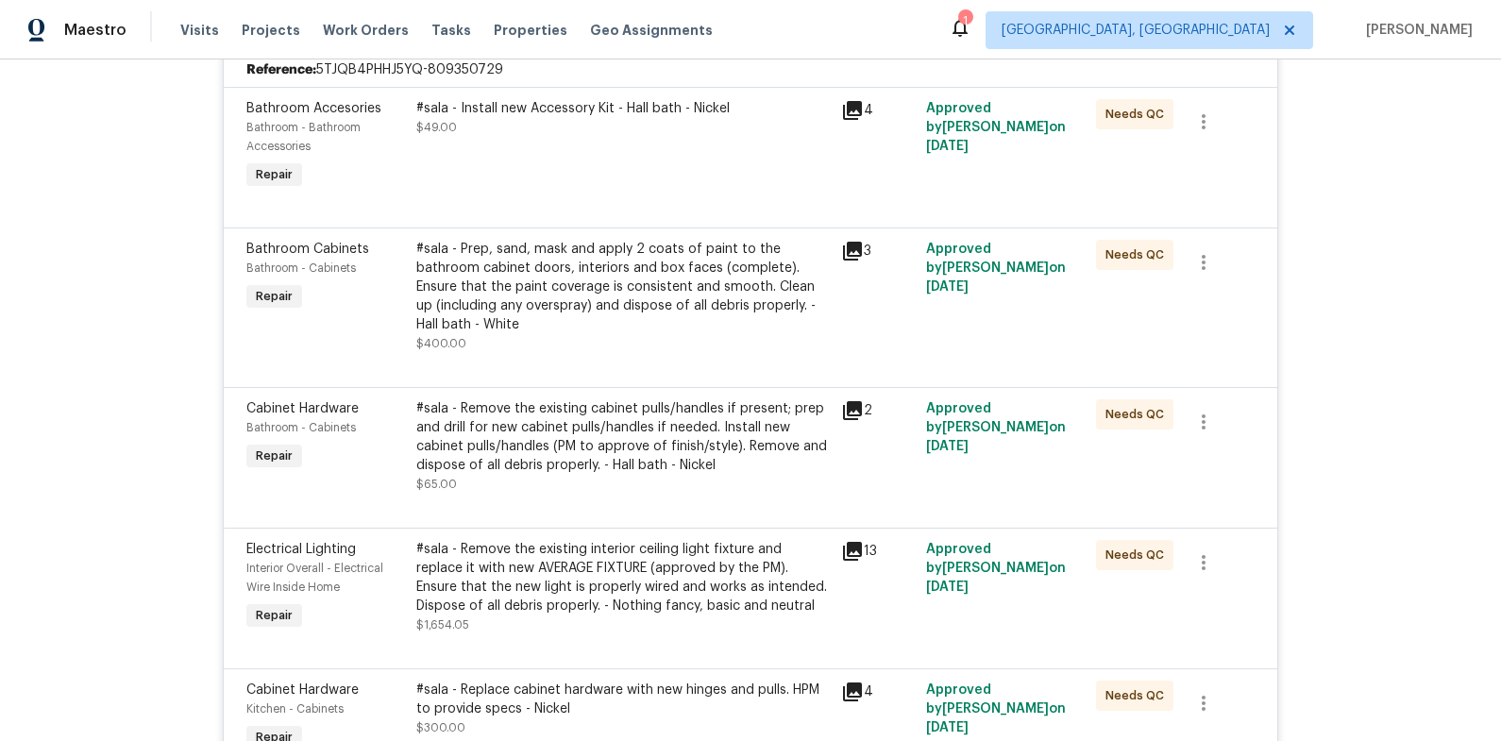
scroll to position [468, 0]
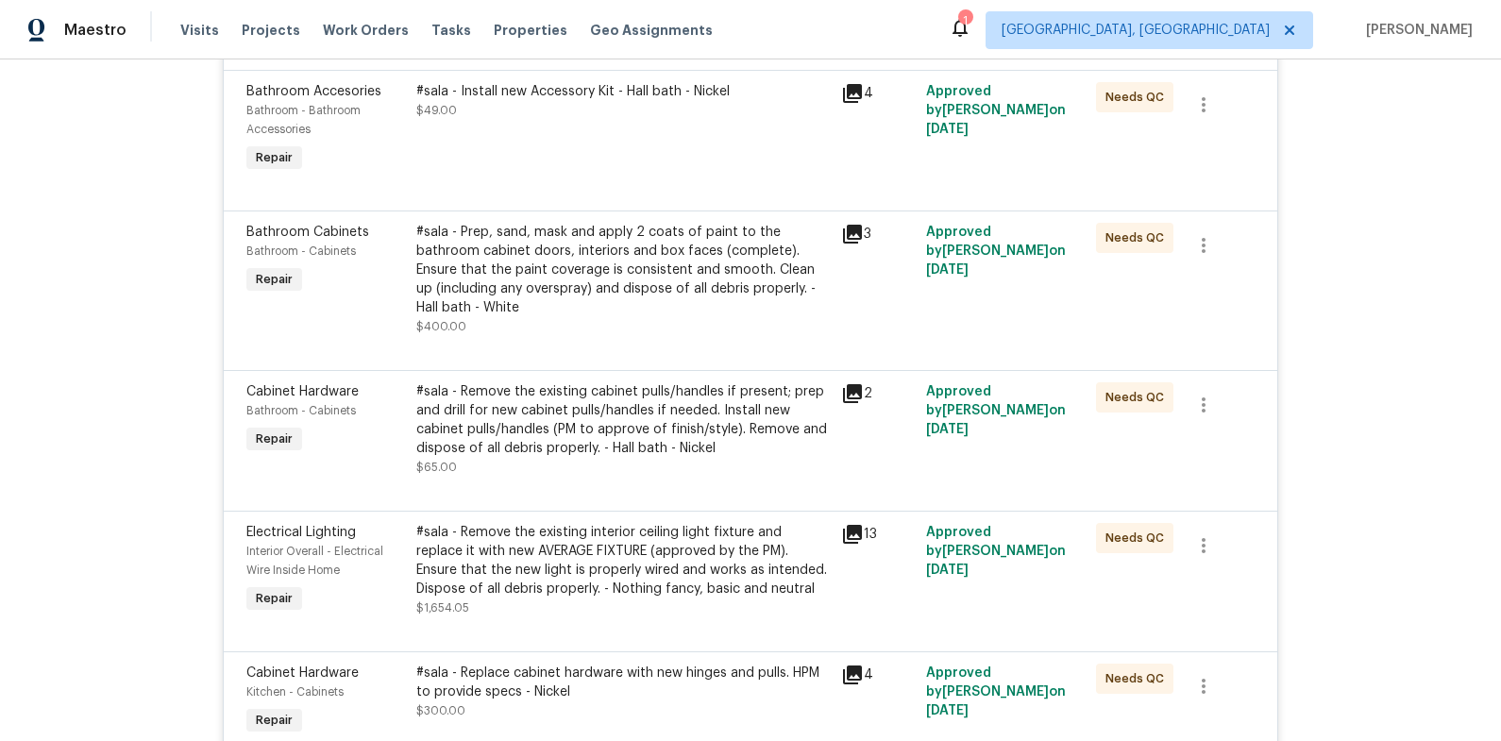
click at [624, 557] on div "#sala - Remove the existing interior ceiling light fixture and replace it with …" at bounding box center [622, 561] width 413 height 76
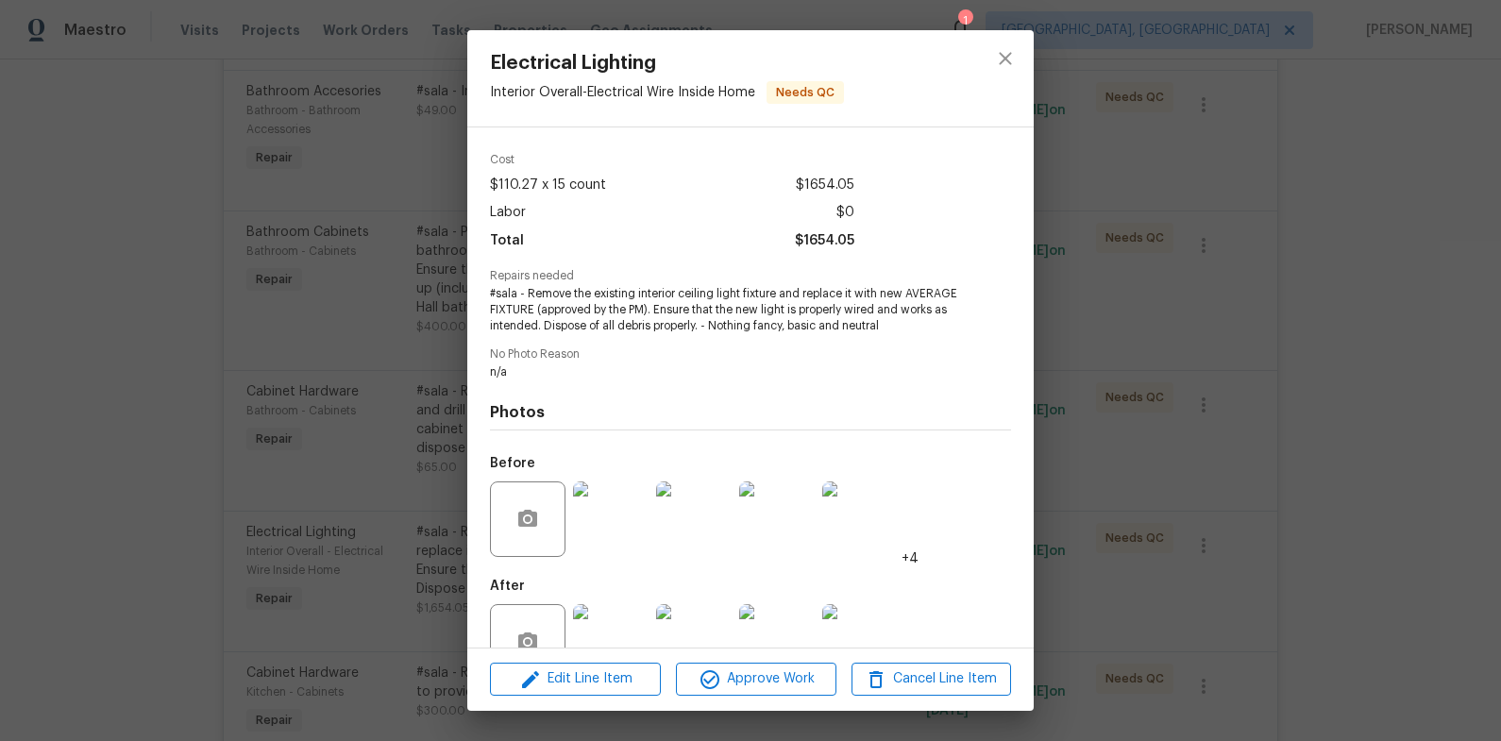
scroll to position [112, 0]
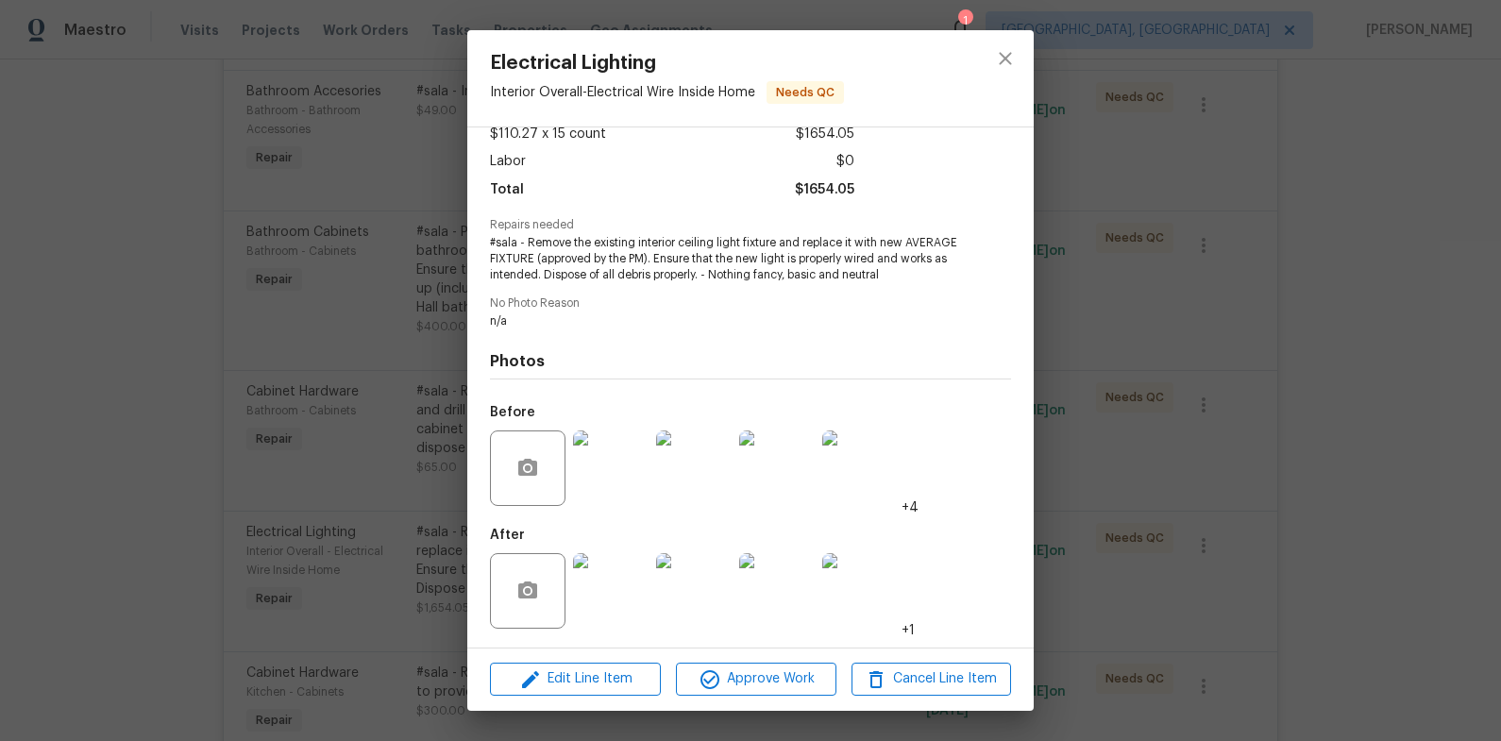
click at [596, 577] on img at bounding box center [611, 591] width 76 height 76
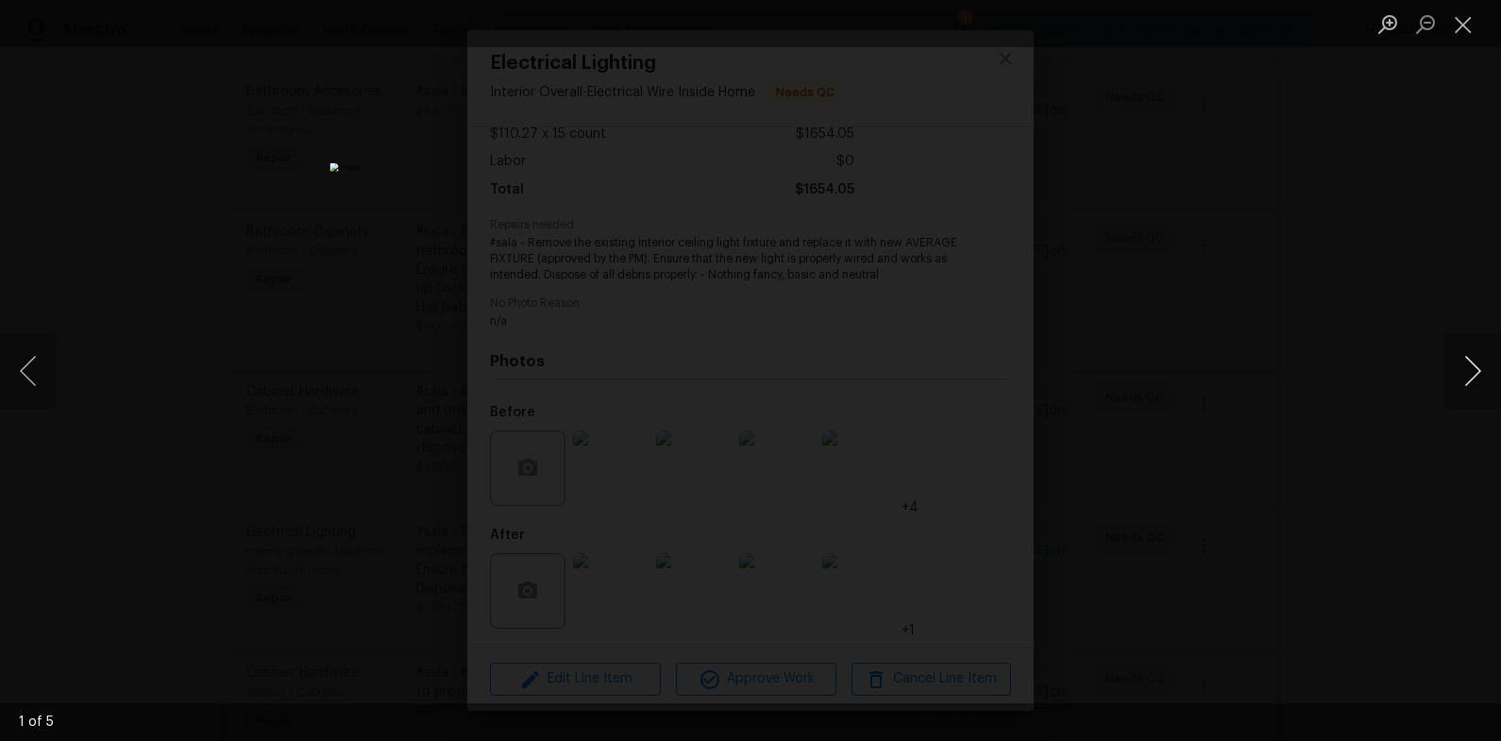
click at [1459, 369] on button "Next image" at bounding box center [1472, 371] width 57 height 76
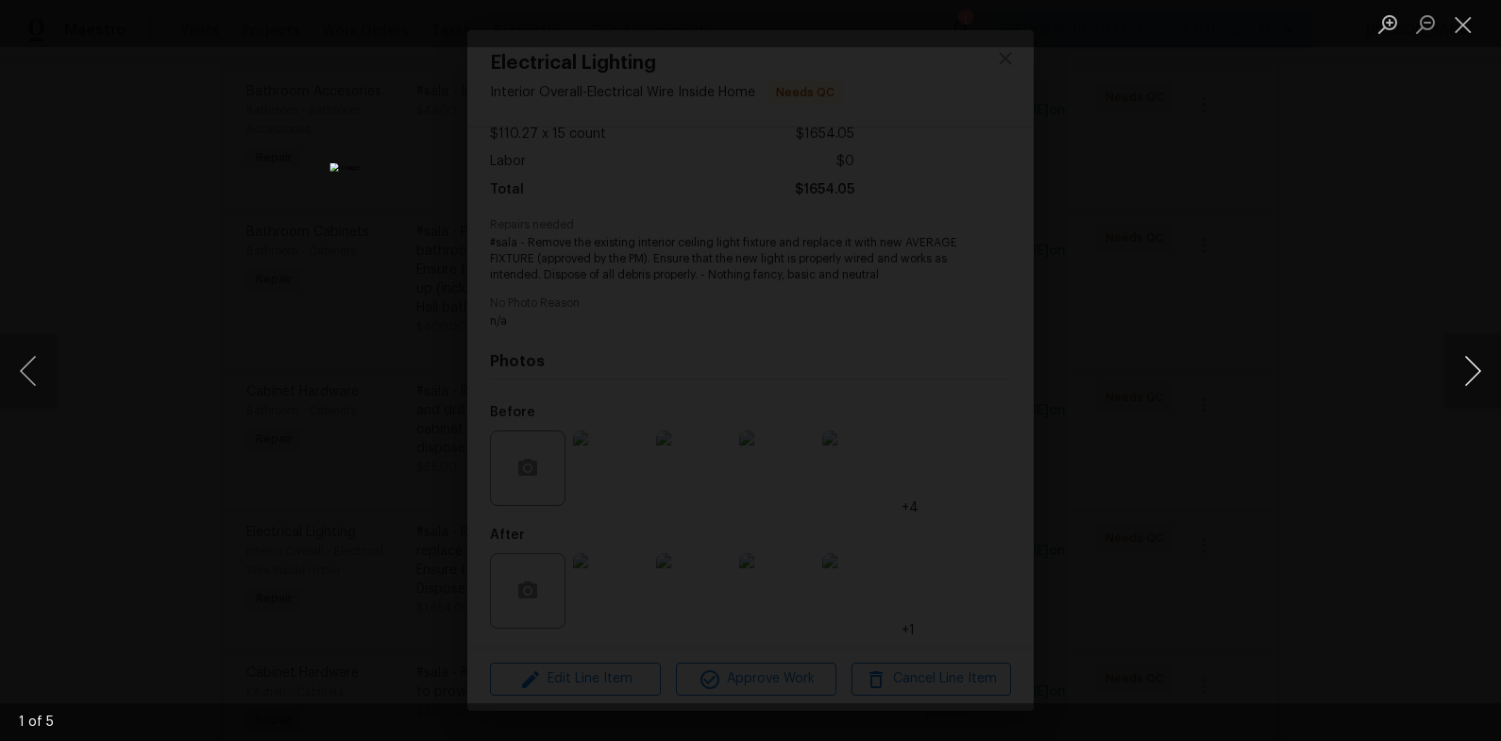
click at [1459, 369] on button "Next image" at bounding box center [1472, 371] width 57 height 76
click at [1324, 368] on div "Lightbox" at bounding box center [750, 370] width 1501 height 741
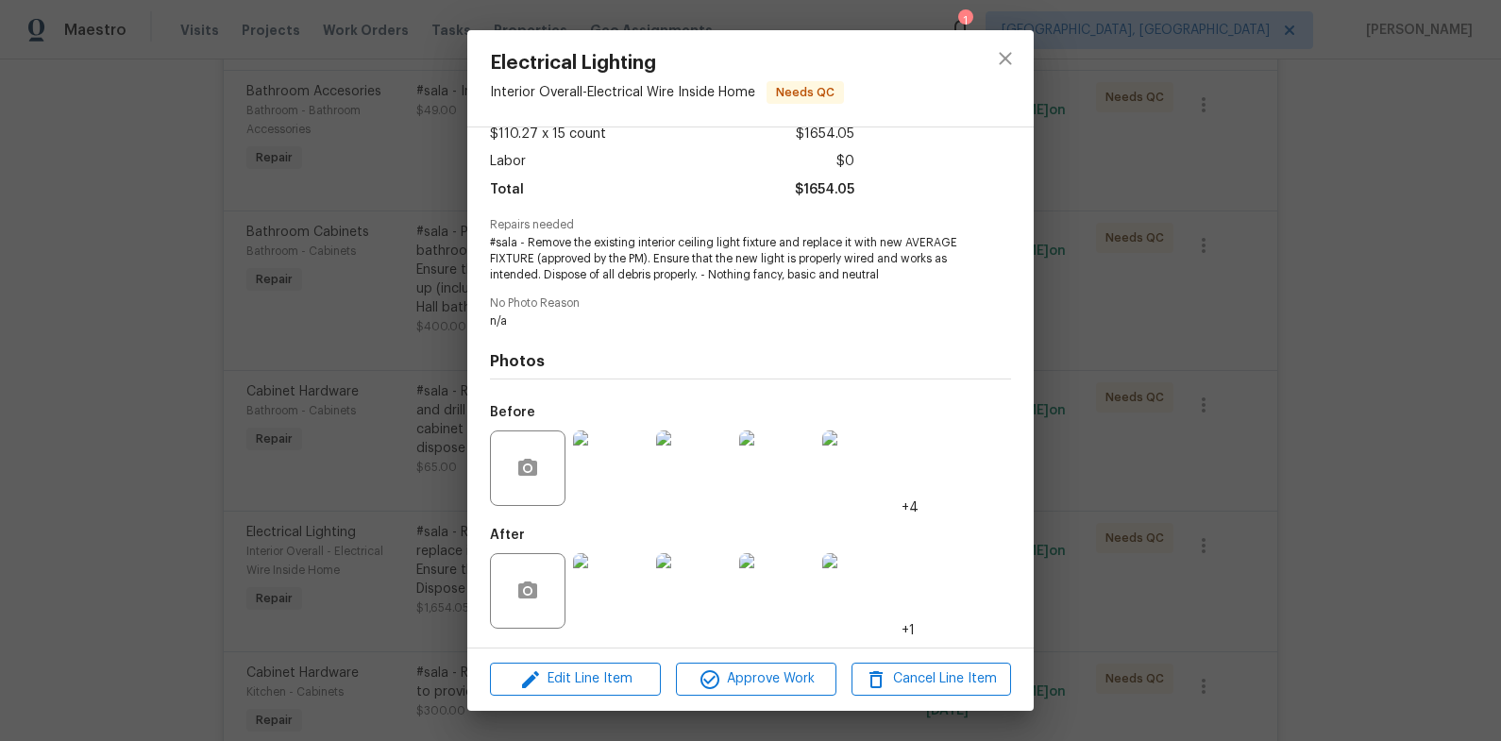
click at [1156, 368] on div "Electrical Lighting Interior Overall - Electrical Wire Inside Home Needs QC Ven…" at bounding box center [750, 370] width 1501 height 741
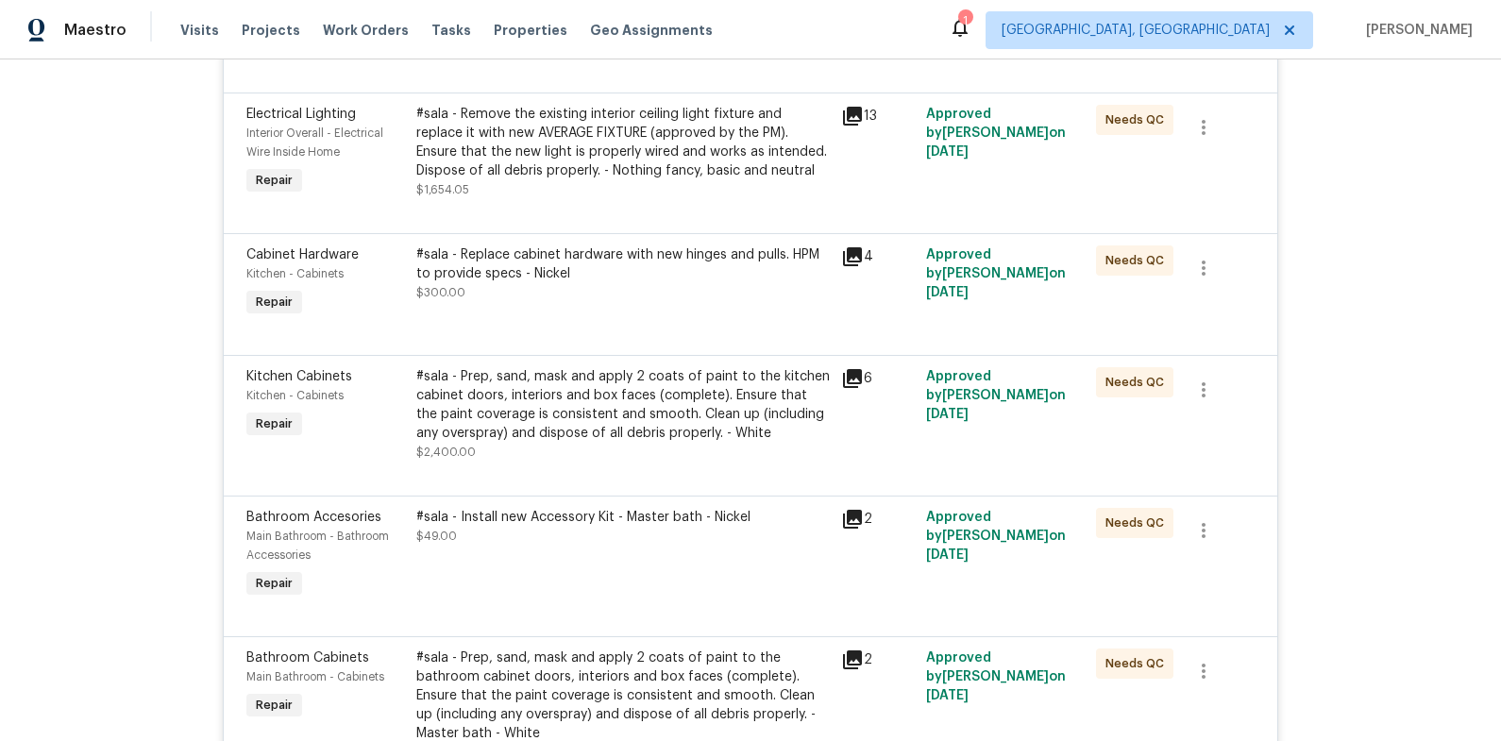
scroll to position [871, 0]
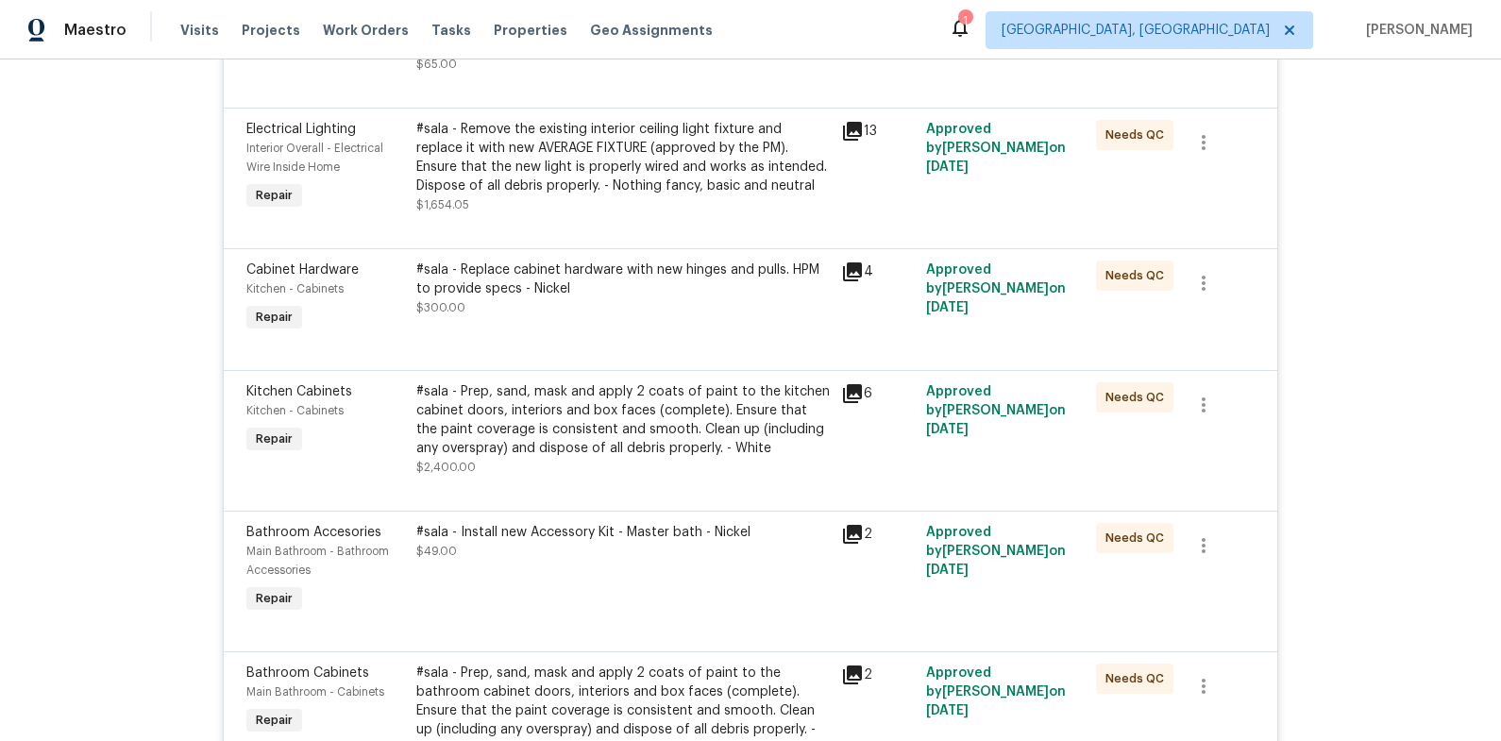
click at [586, 305] on div "#sala - Replace cabinet hardware with new hinges and pulls. HPM to provide spec…" at bounding box center [622, 288] width 413 height 57
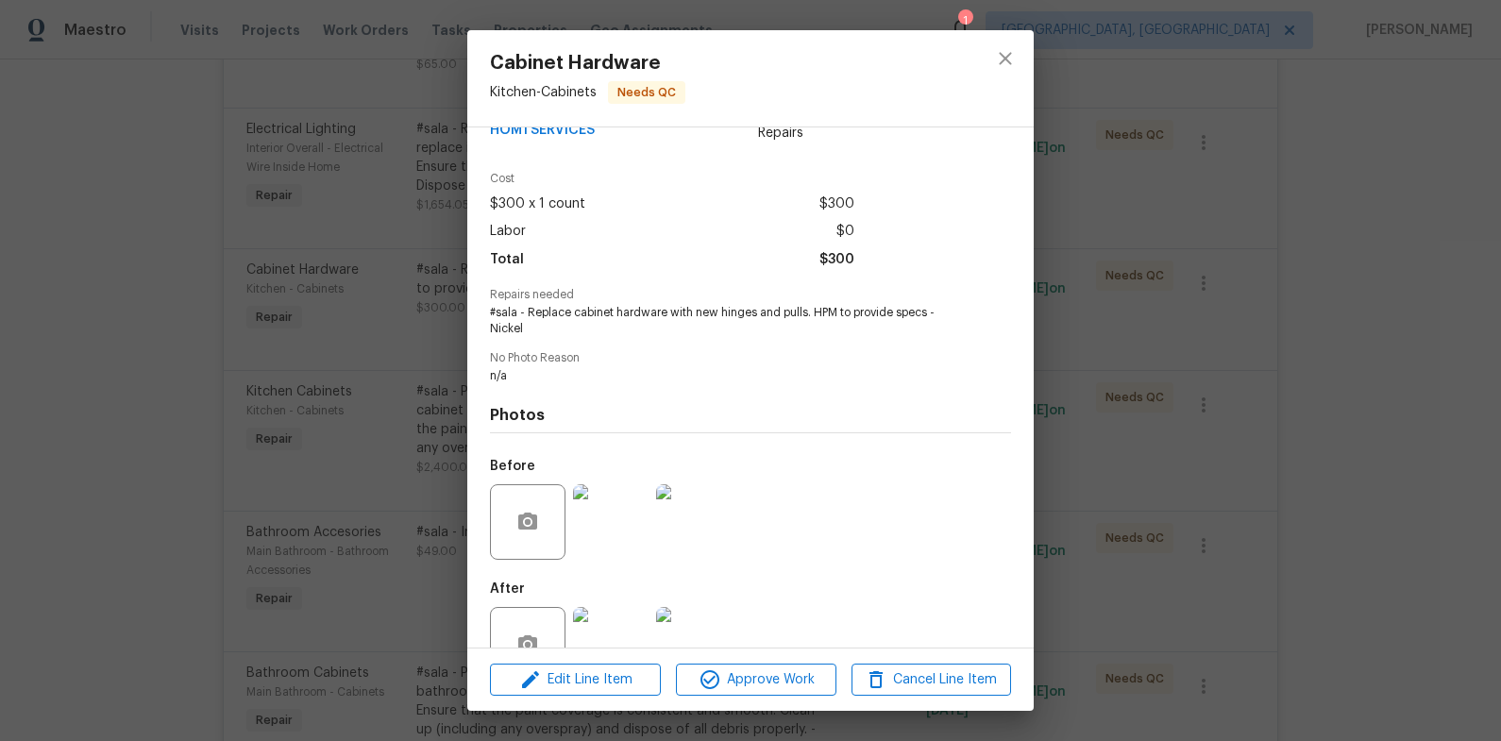
scroll to position [96, 0]
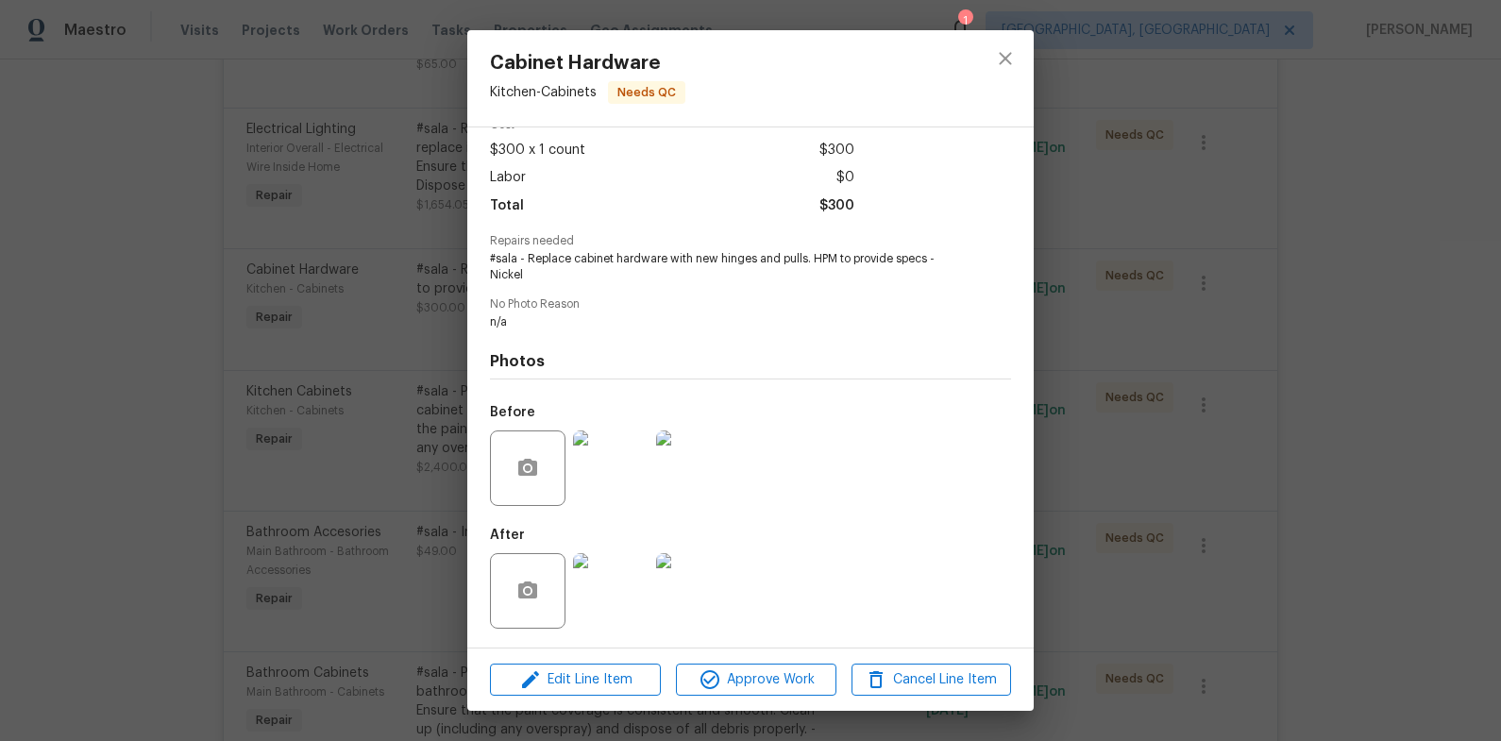
click at [601, 587] on img at bounding box center [611, 591] width 76 height 76
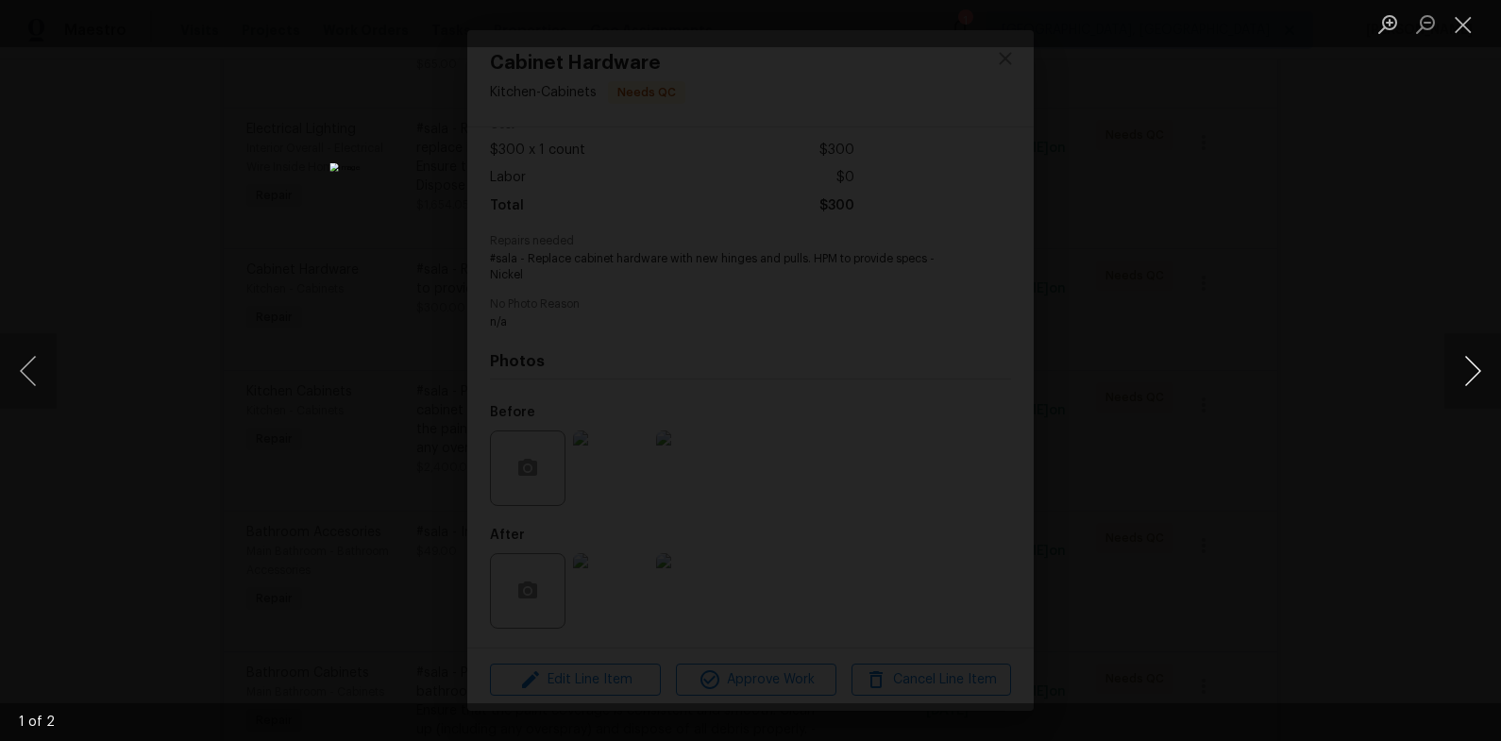
click at [1445, 382] on button "Next image" at bounding box center [1472, 371] width 57 height 76
click at [1253, 378] on div "Lightbox" at bounding box center [750, 370] width 1501 height 741
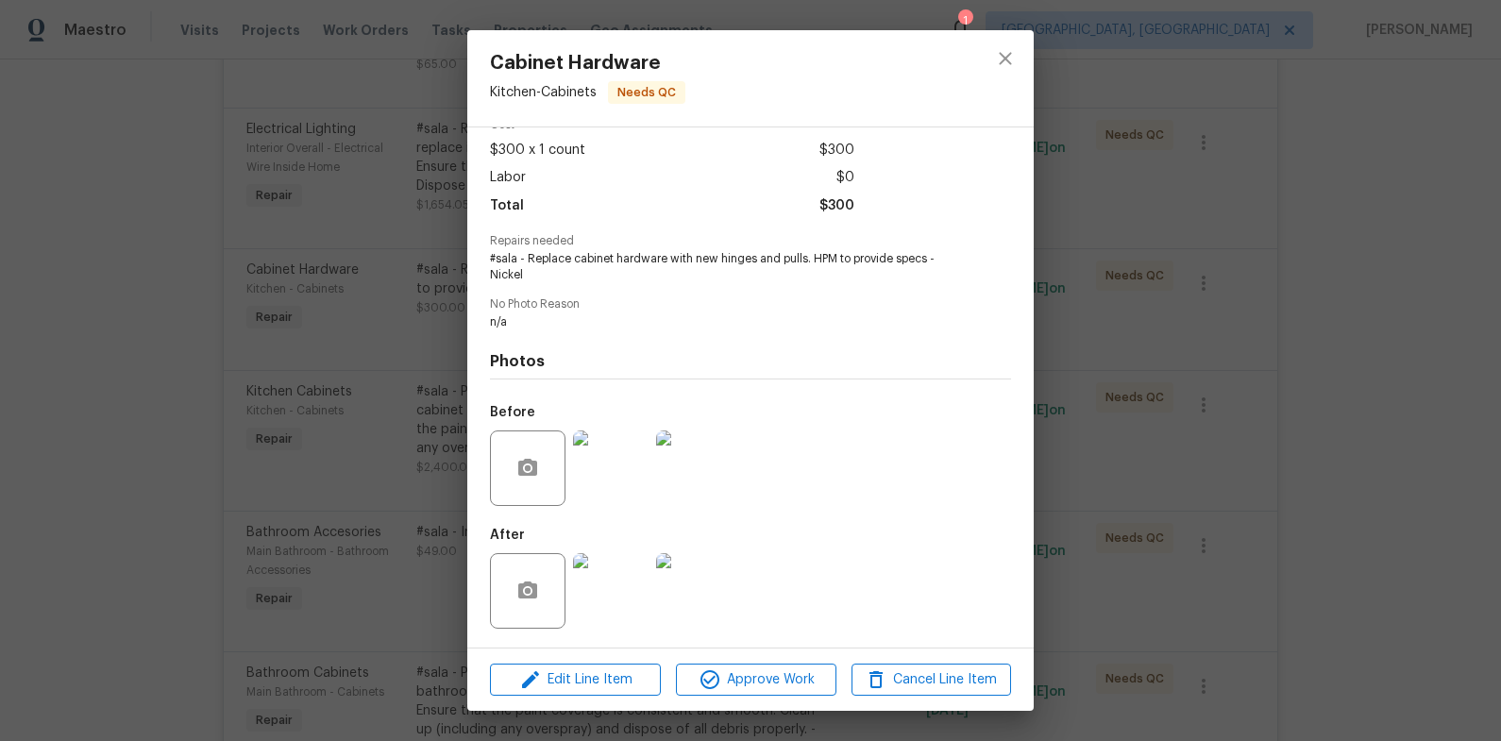
click at [1204, 380] on div "Cabinet Hardware Kitchen - Cabinets Needs QC Vendor HOM1 SERVICES Account Categ…" at bounding box center [750, 370] width 1501 height 741
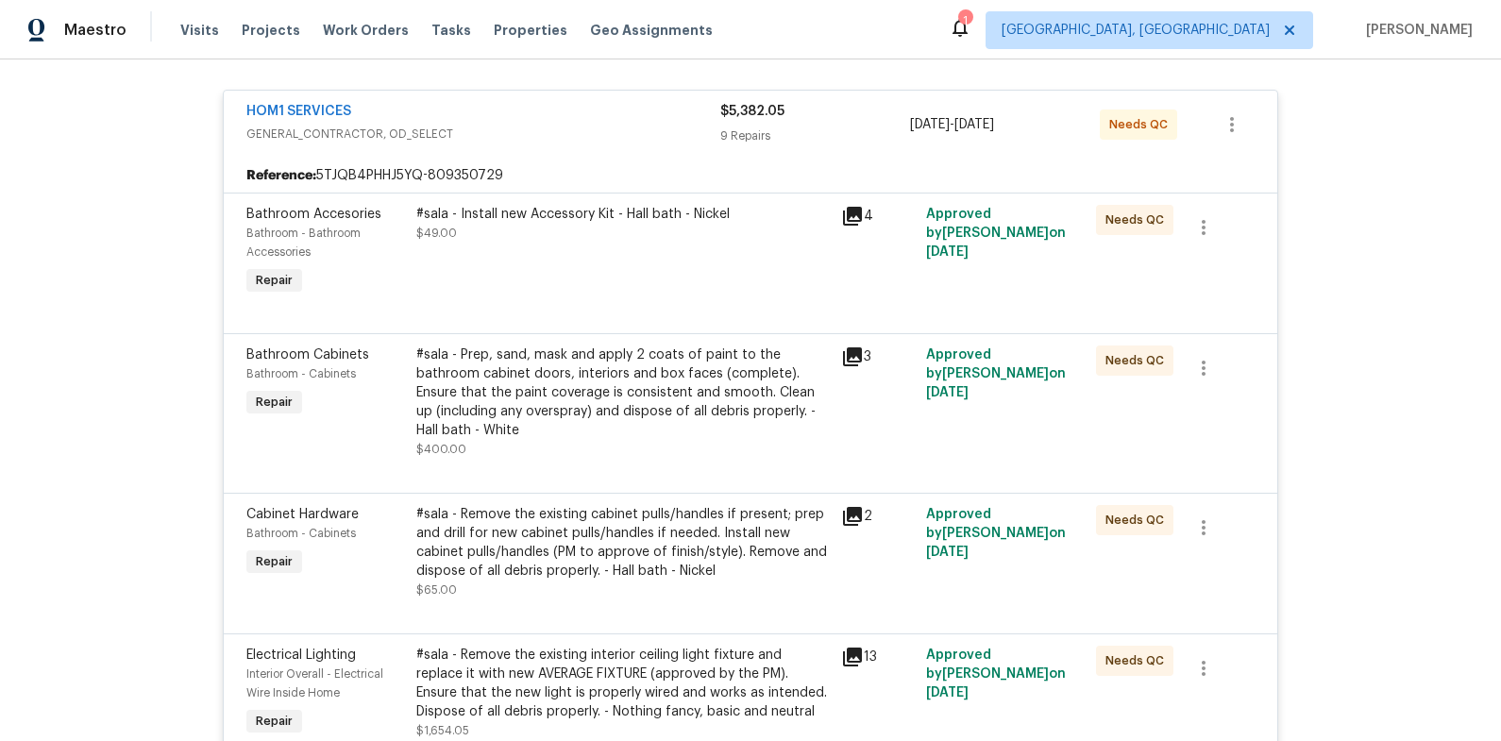
scroll to position [225, 0]
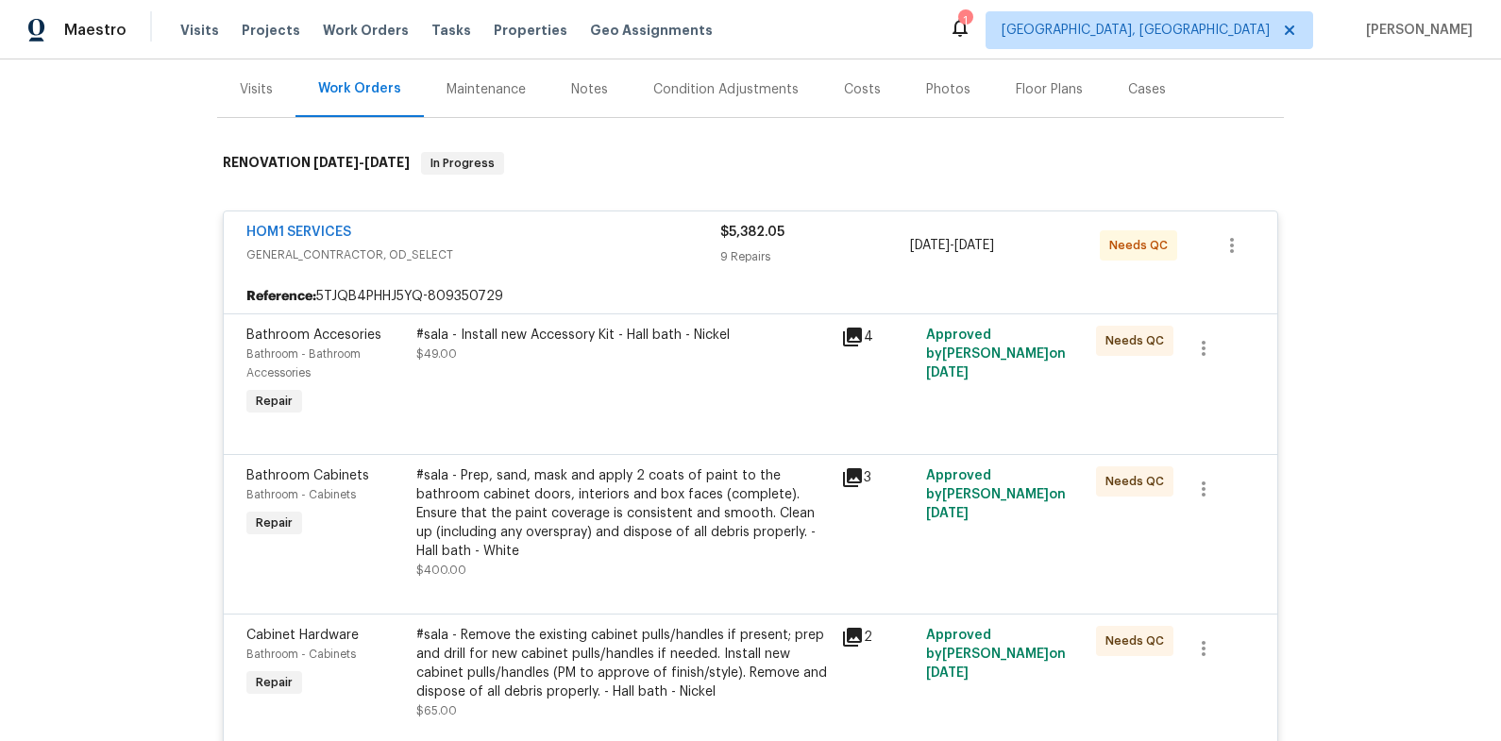
click at [580, 232] on div "HOM1 SERVICES" at bounding box center [483, 234] width 474 height 23
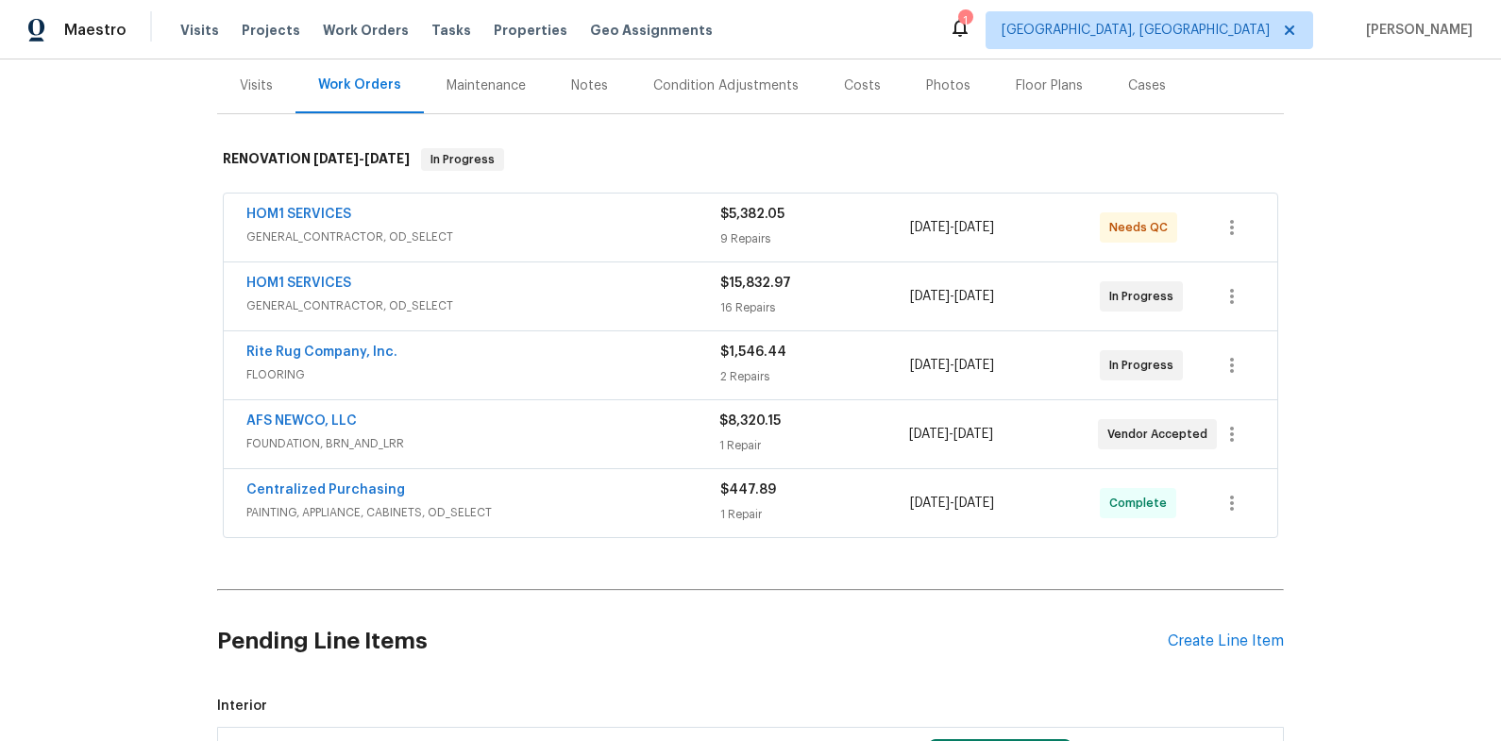
click at [607, 304] on span "GENERAL_CONTRACTOR, OD_SELECT" at bounding box center [483, 305] width 474 height 19
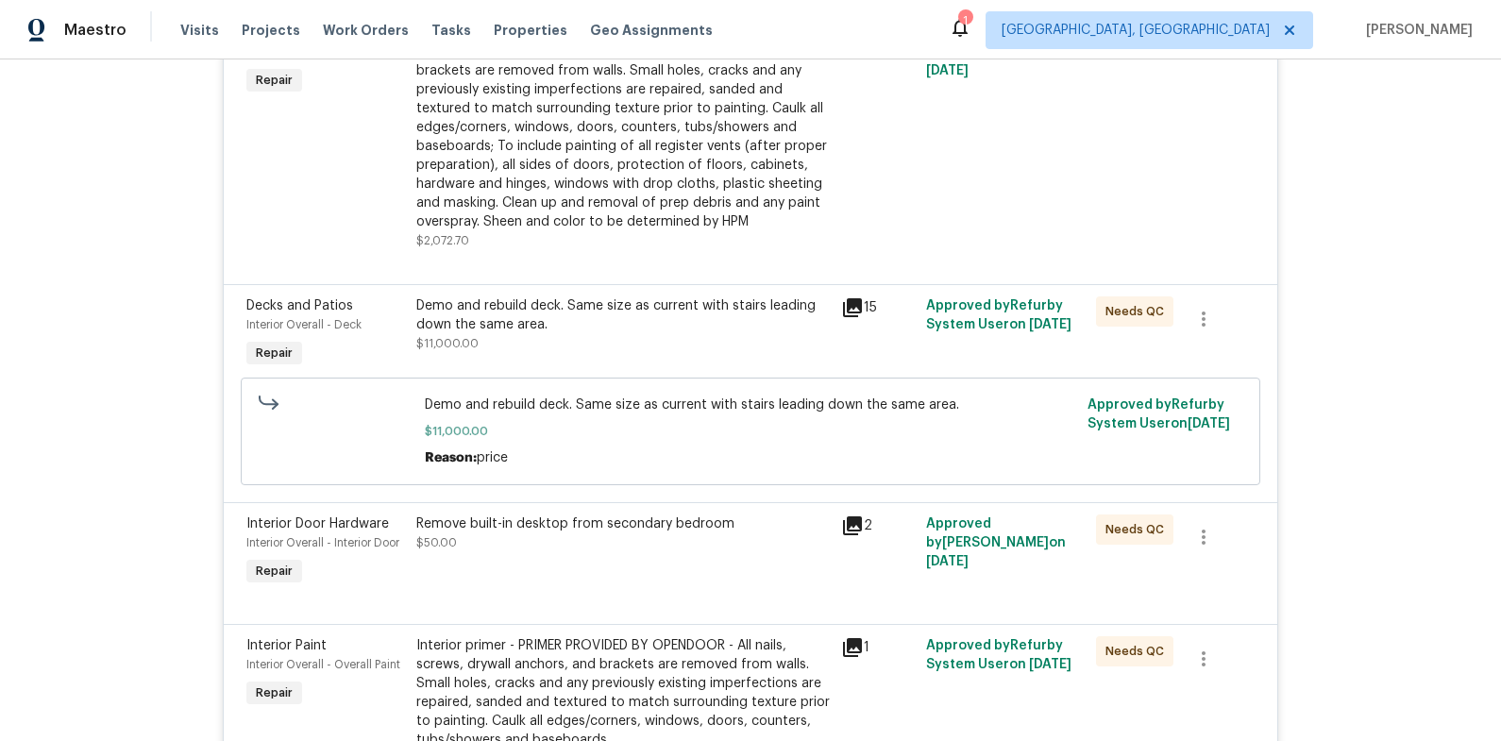
scroll to position [69, 0]
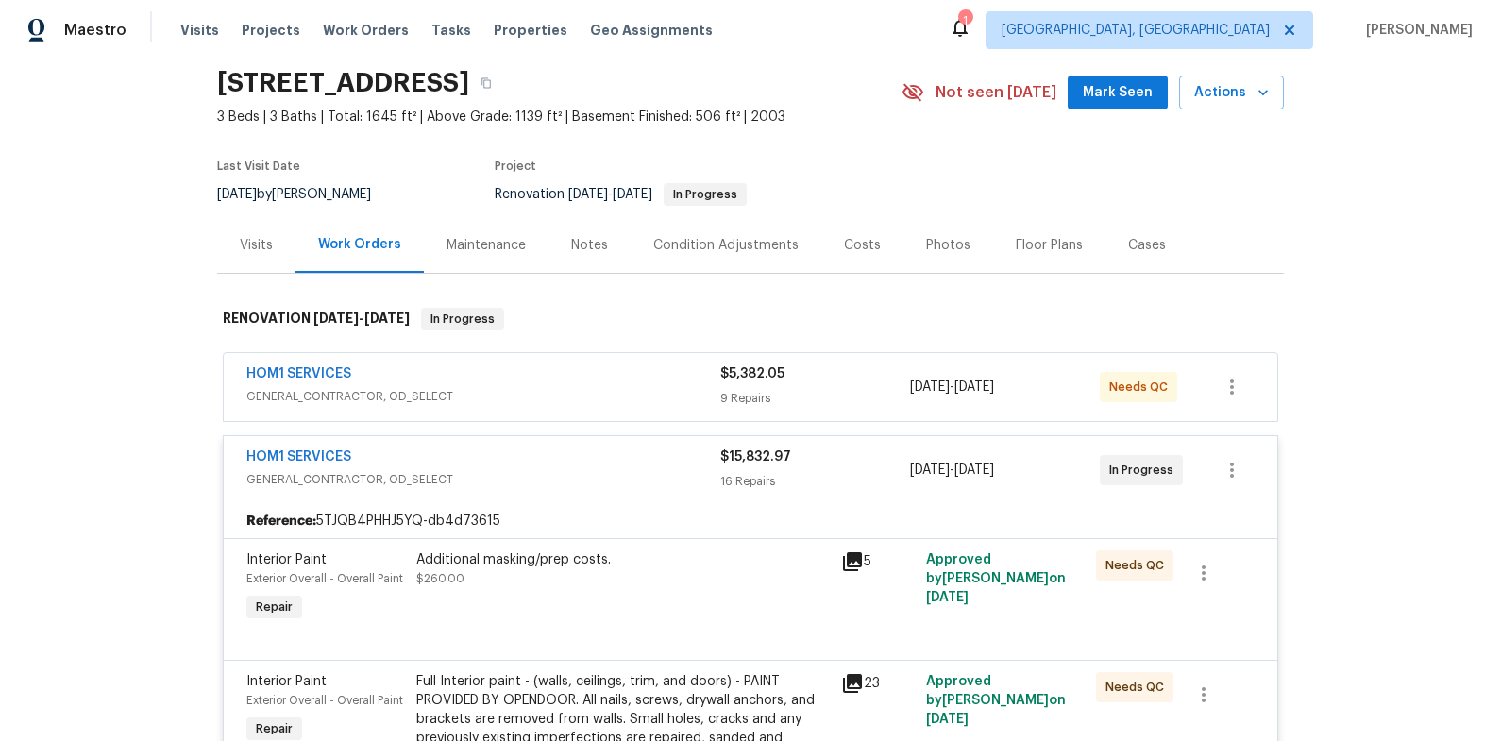
click at [643, 464] on div "HOM1 SERVICES" at bounding box center [483, 458] width 474 height 23
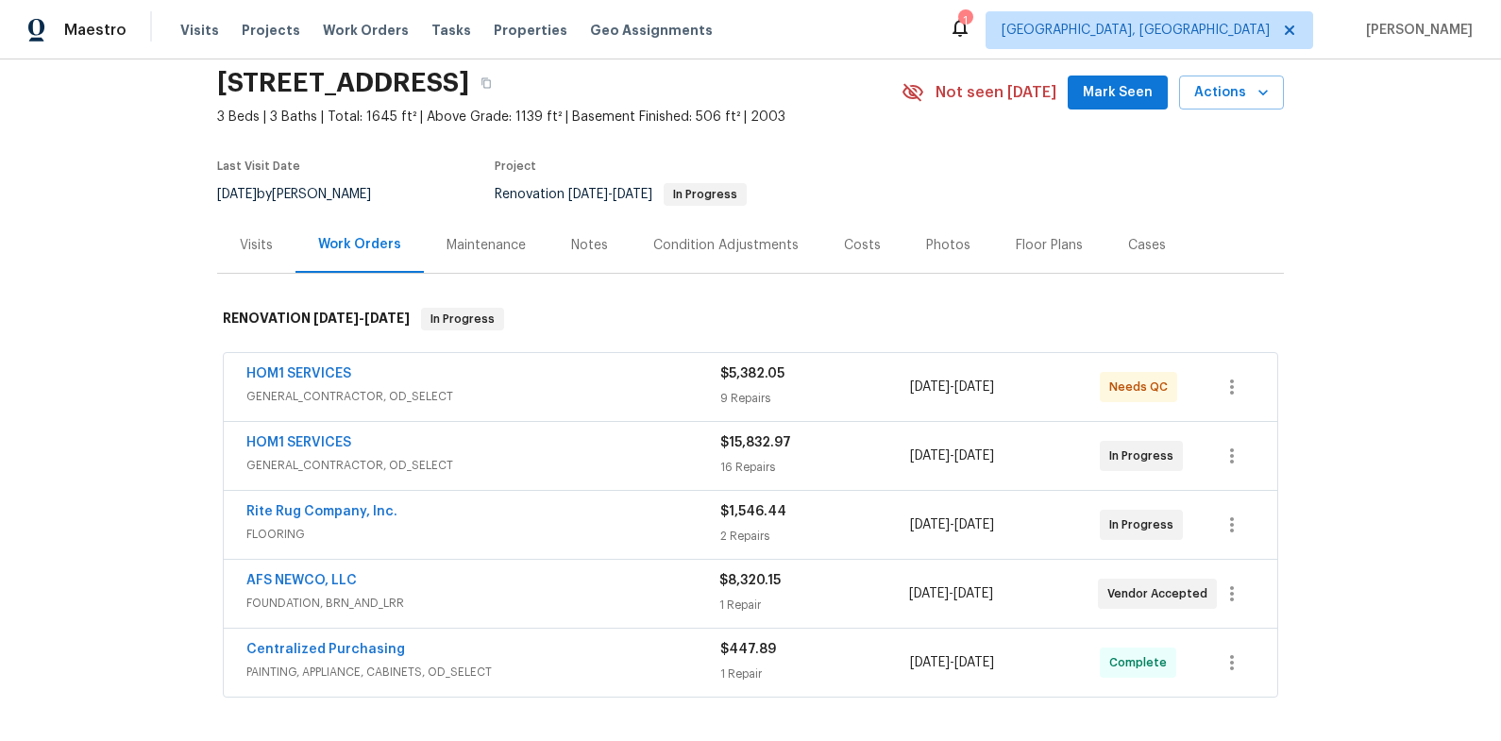
click at [808, 46] on div "Maestro Visits Projects Work Orders Tasks Properties Geo Assignments 1 [GEOGRAP…" at bounding box center [750, 29] width 1501 height 59
click at [780, 73] on div "[STREET_ADDRESS]" at bounding box center [559, 83] width 684 height 49
